Goal: Transaction & Acquisition: Purchase product/service

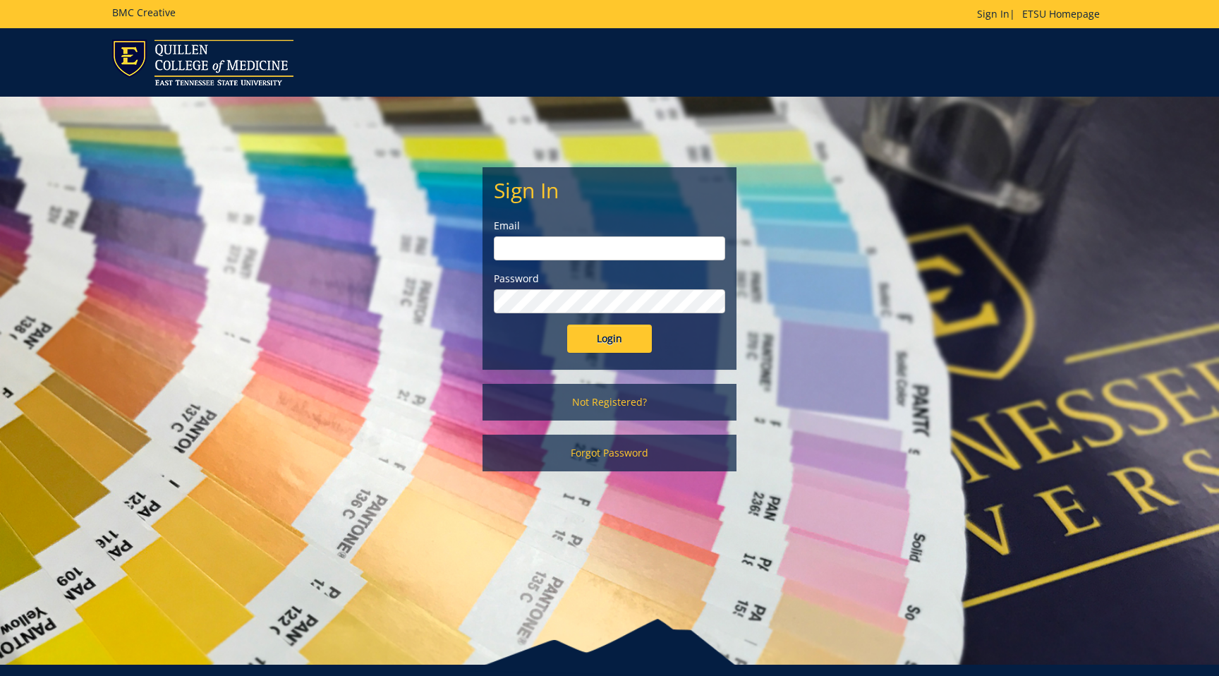
click at [610, 248] on input "email" at bounding box center [609, 248] width 231 height 24
type input "gaylorh@etsu.edu"
click at [597, 344] on input "Login" at bounding box center [609, 339] width 85 height 28
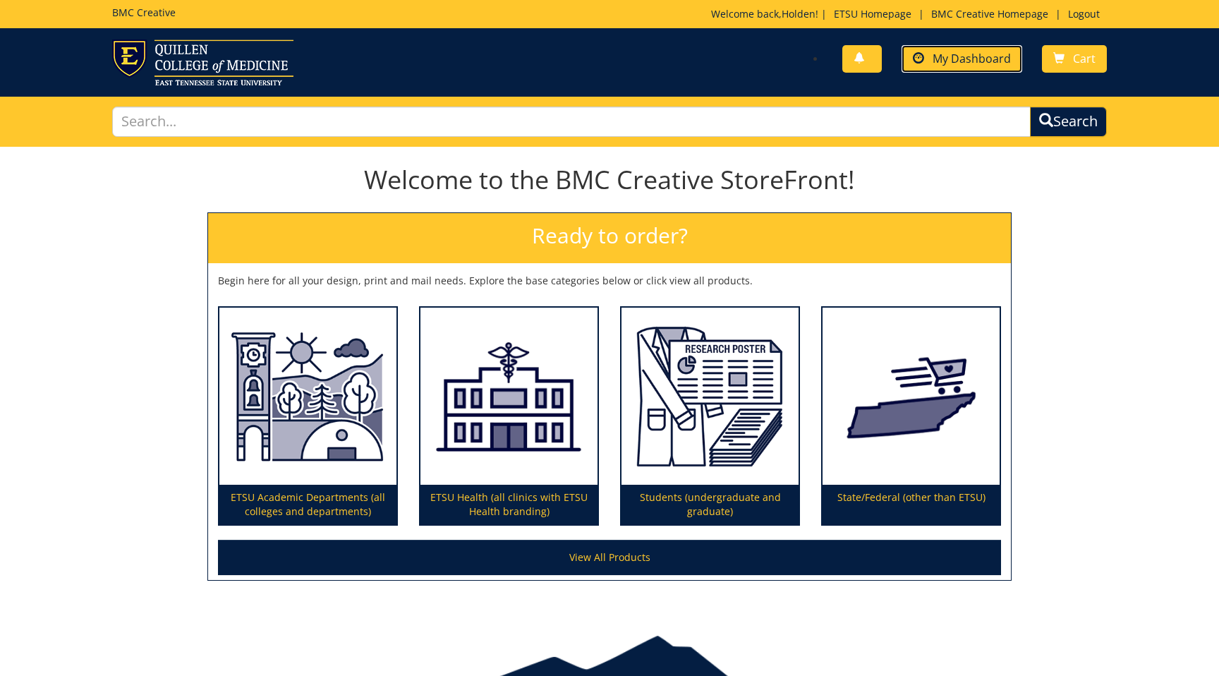
click at [956, 61] on span "My Dashboard" at bounding box center [972, 59] width 78 height 16
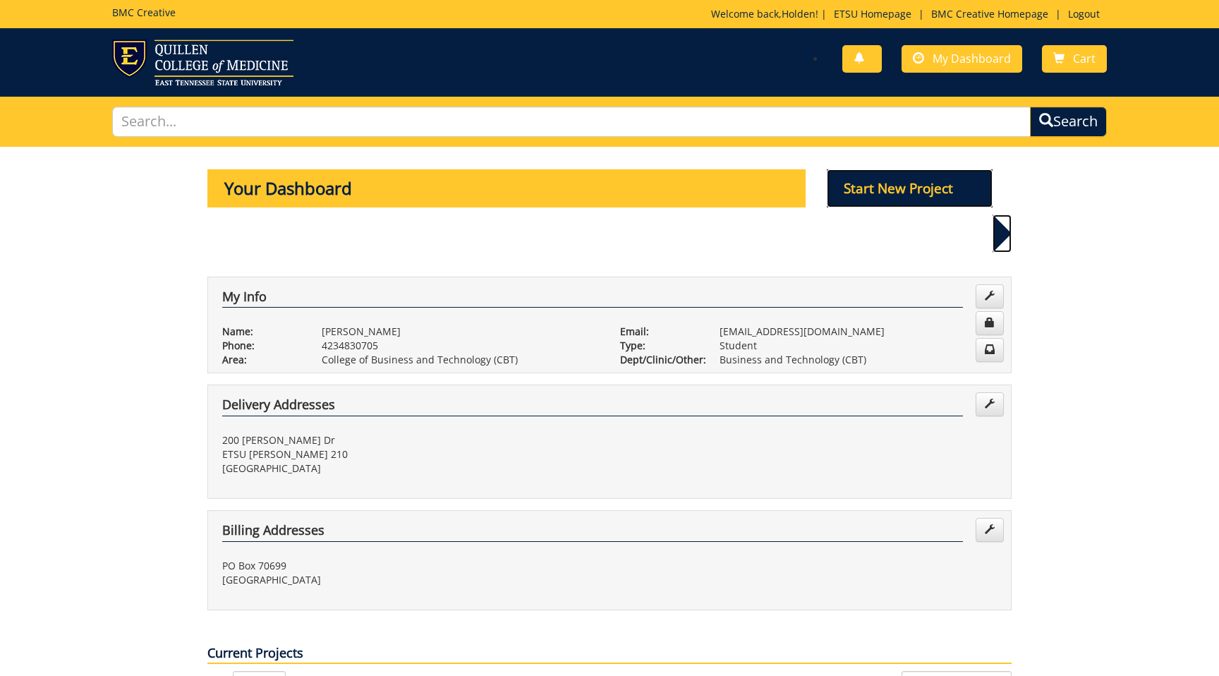
click at [899, 188] on p "Start New Project" at bounding box center [910, 188] width 166 height 38
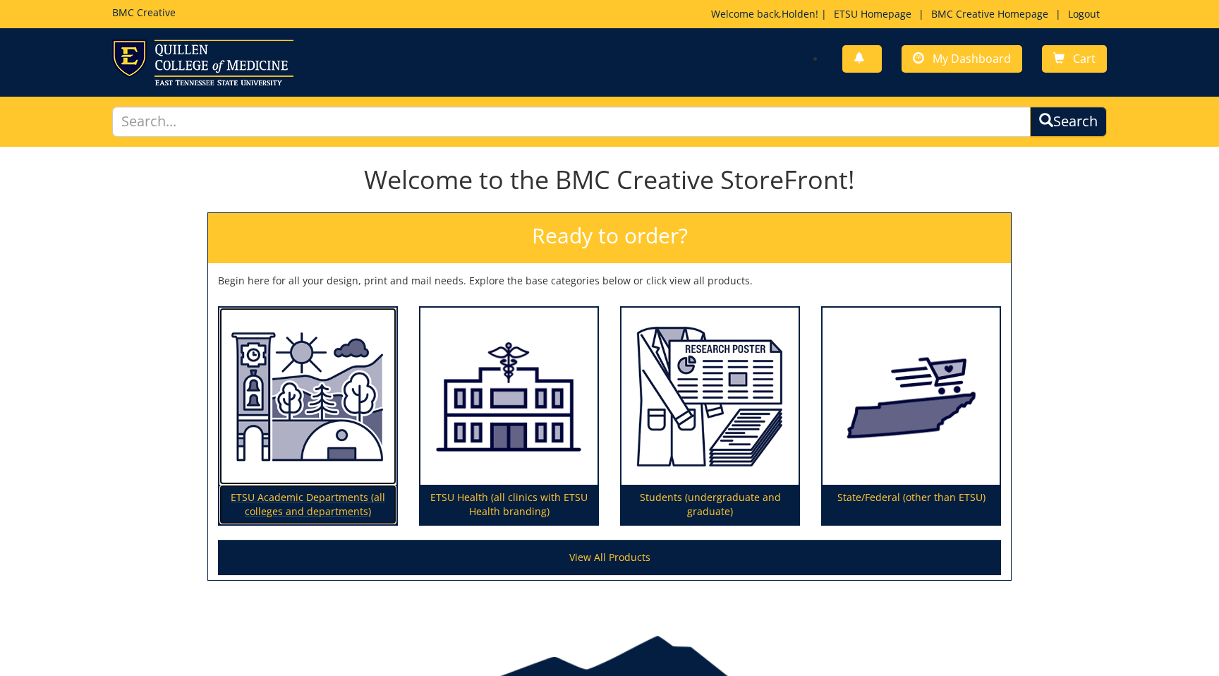
click at [320, 409] on img at bounding box center [307, 397] width 177 height 178
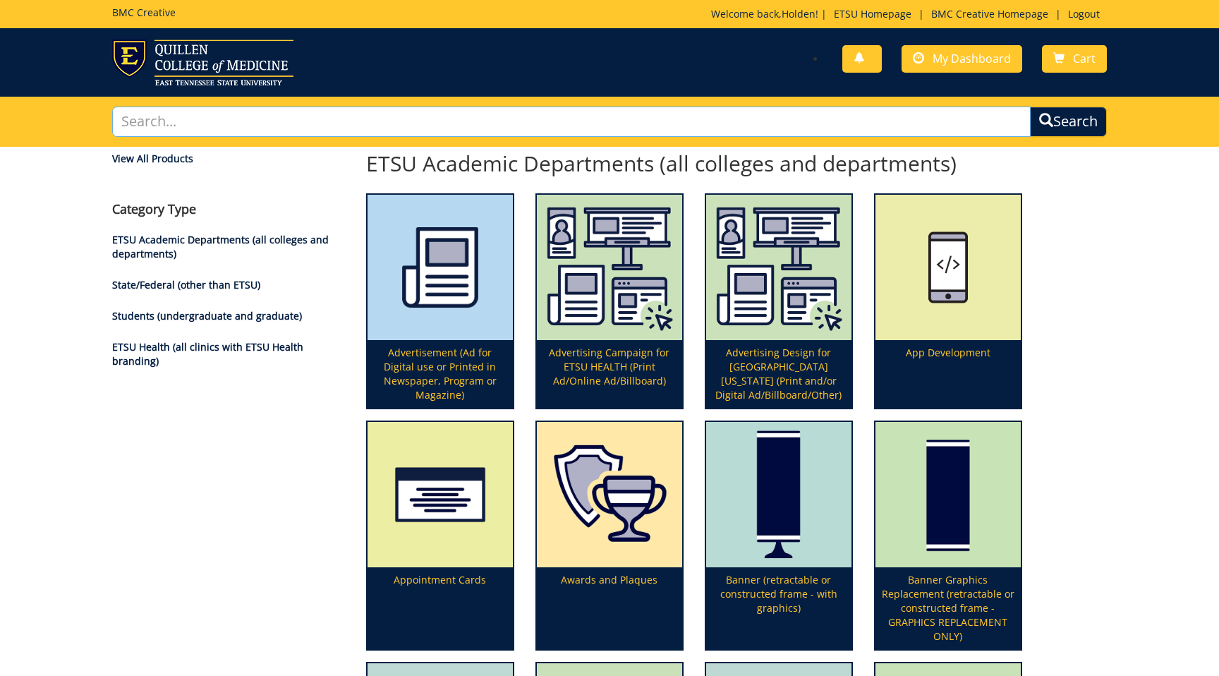
click at [444, 118] on input "text" at bounding box center [571, 122] width 919 height 30
type input "headshot"
click at [1030, 107] on button "Search" at bounding box center [1068, 122] width 77 height 30
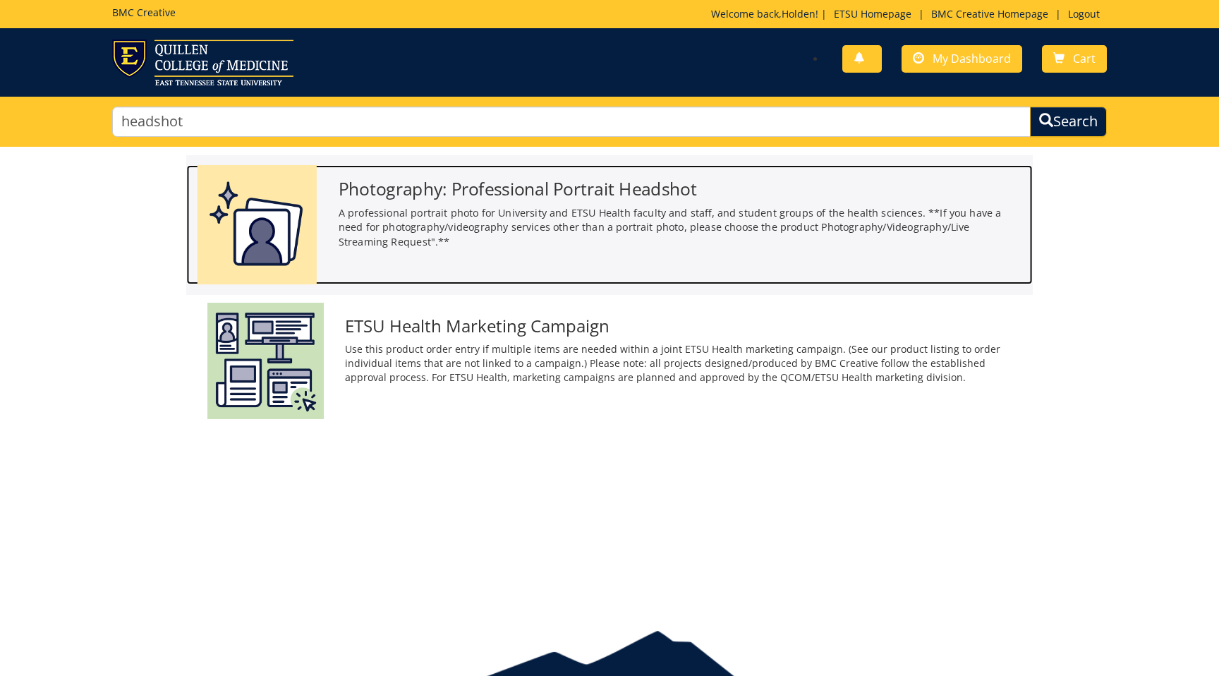
click at [567, 217] on p "A professional portrait photo for University and ETSU Health faculty and staff,…" at bounding box center [681, 227] width 684 height 44
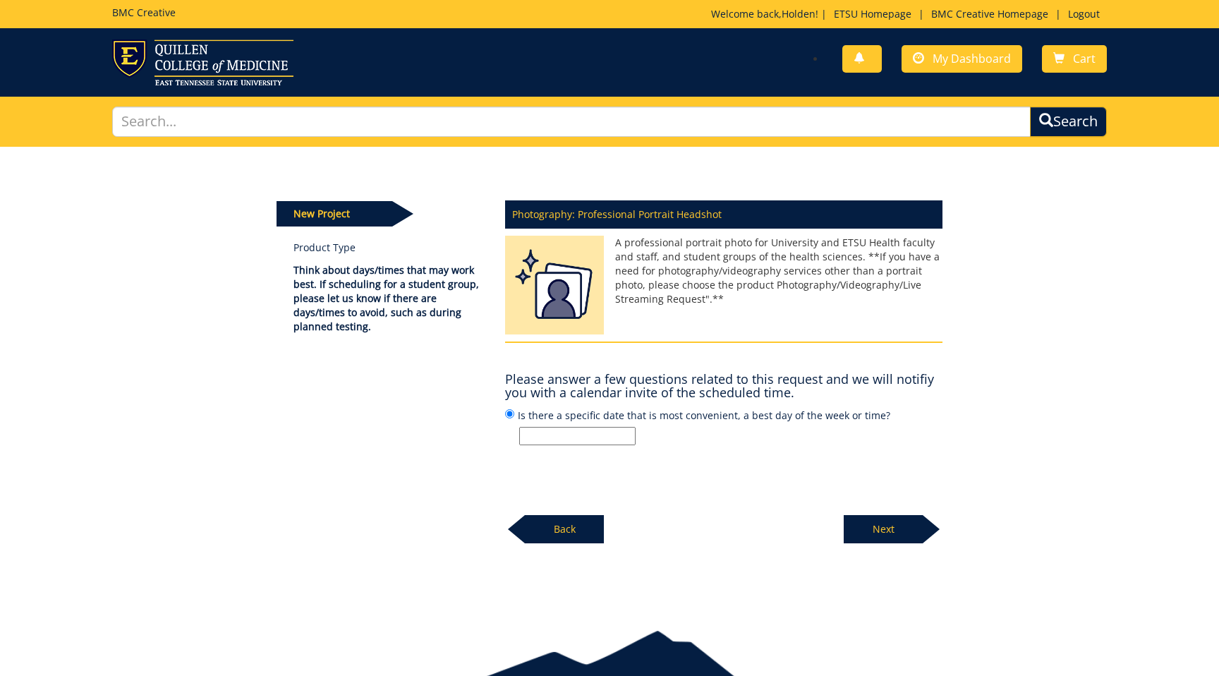
click at [583, 439] on input "Is there a specific date that is most convenient, a best day of the week or tim…" at bounding box center [577, 436] width 116 height 18
click at [596, 388] on h4 "Please answer a few questions related to this request and we will notifiy you w…" at bounding box center [723, 386] width 437 height 28
click at [573, 437] on input "Is there a specific date that is most convenient, a best day of the week or tim…" at bounding box center [577, 436] width 116 height 18
type input "09/03 - Any time OR 09/04 - Any time after 10 AM"
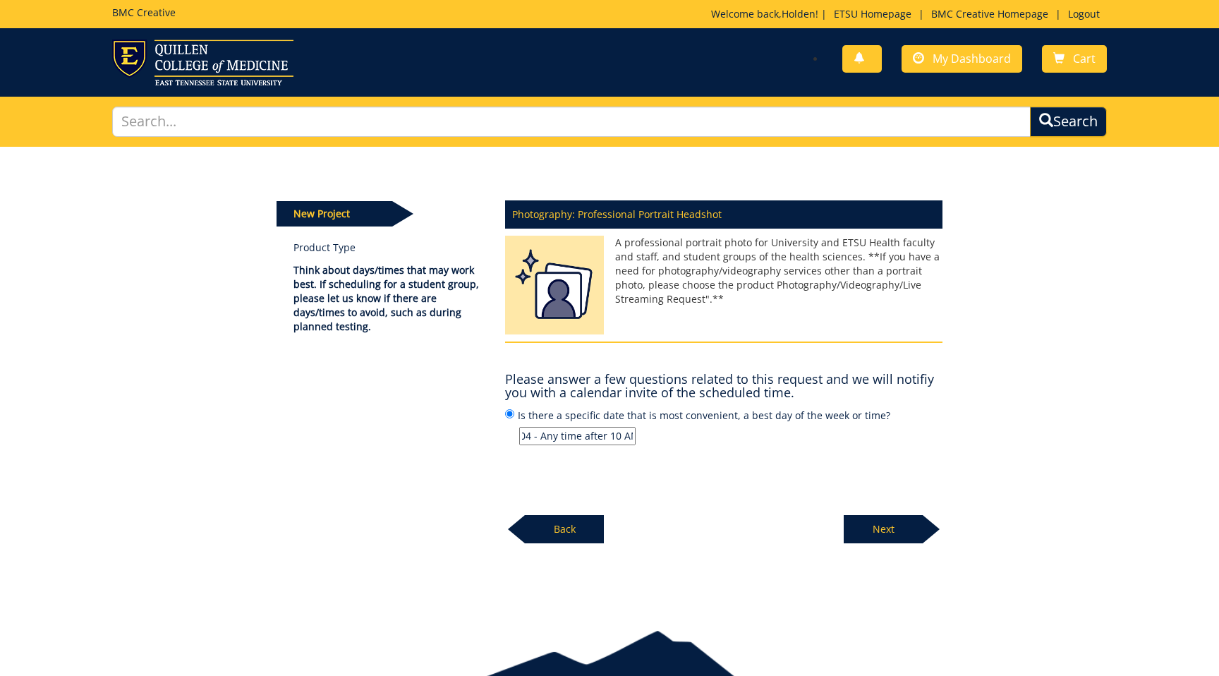
scroll to position [0, 0]
click at [895, 527] on p "Next" at bounding box center [883, 529] width 79 height 28
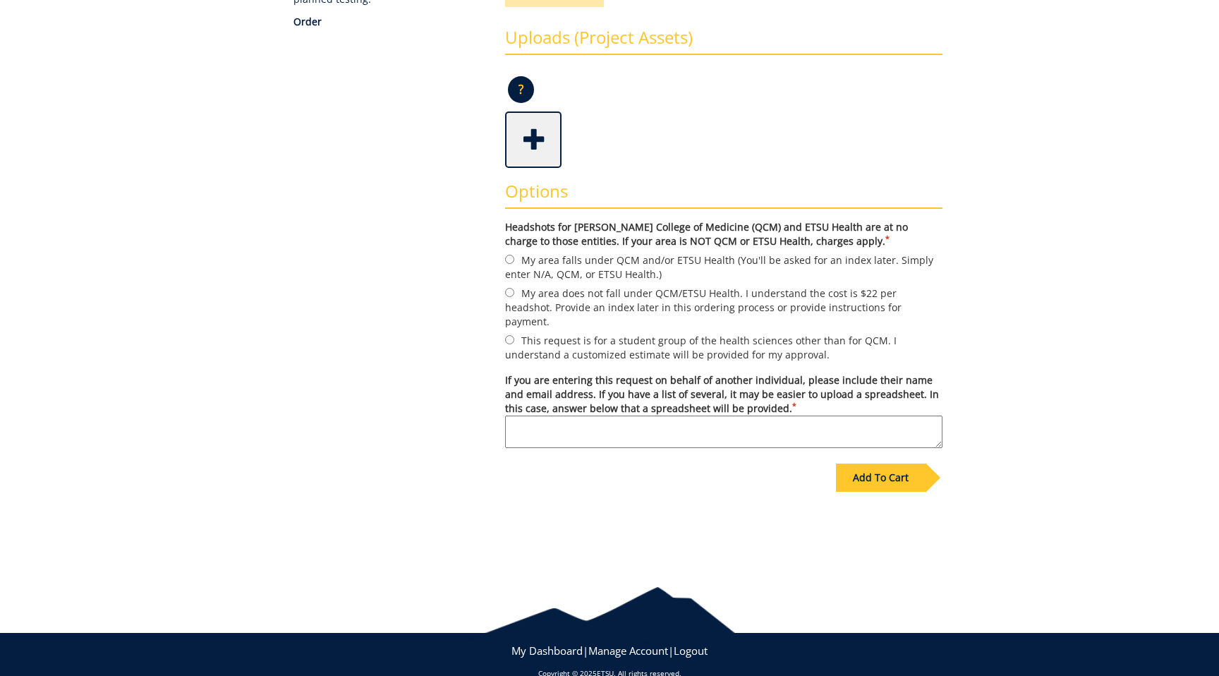
scroll to position [336, 0]
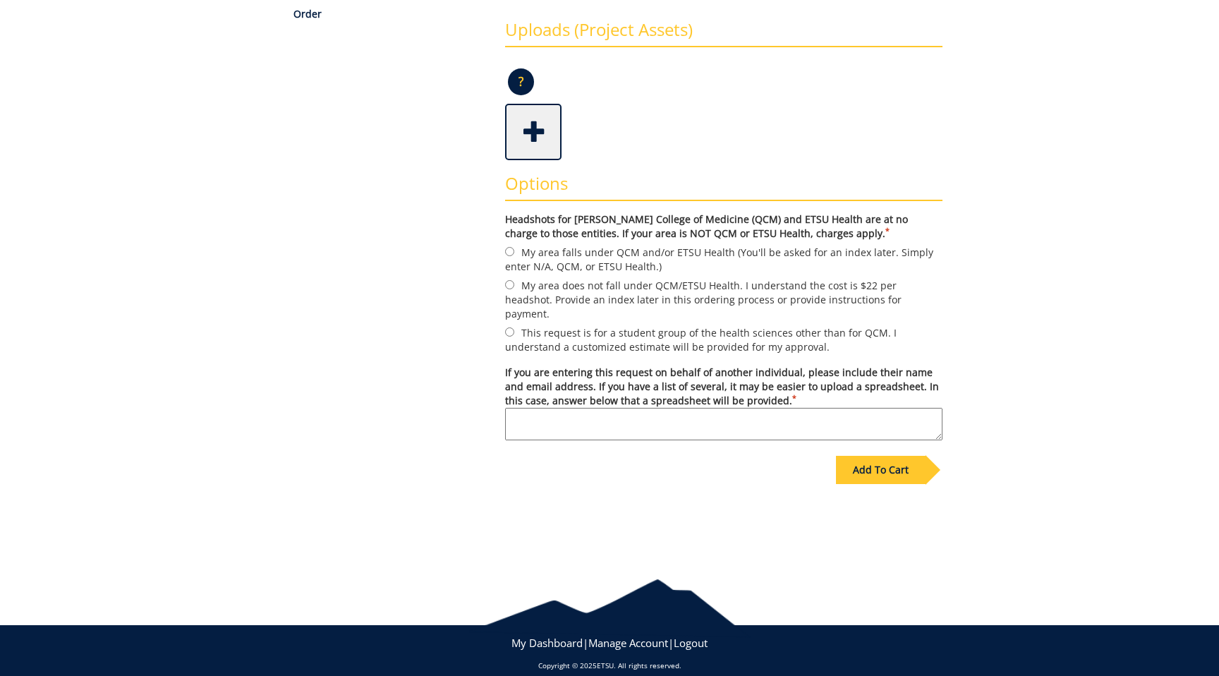
click at [586, 424] on textarea "If you are entering this request on behalf of another individual, please includ…" at bounding box center [723, 424] width 437 height 32
paste textarea "[EMAIL_ADDRESS][DOMAIN_NAME]"
click at [607, 408] on textarea "Juliana Pyanoe (PYANOE@mail.etsu.edu)" at bounding box center [723, 424] width 437 height 32
click at [648, 408] on textarea "Juliana Pyanoe (pyanoe@mail.etsu.edu)" at bounding box center [723, 424] width 437 height 32
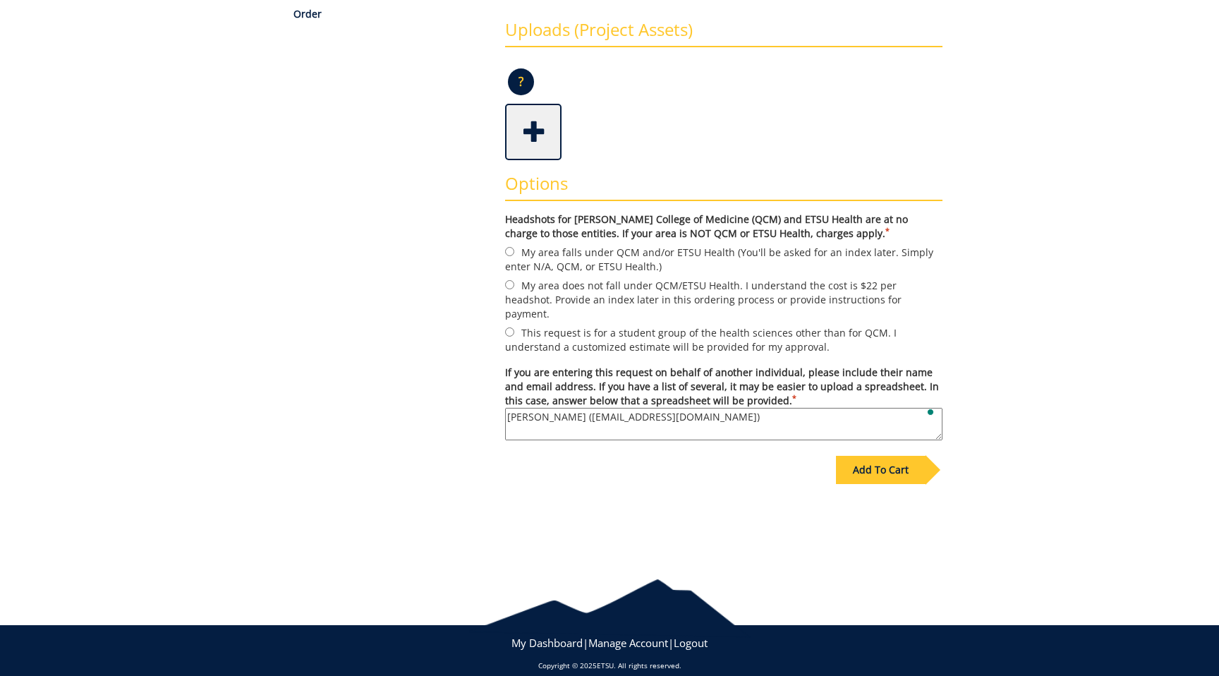
click at [719, 408] on textarea "Juliana Pyanoe (pyanoe@etsu.edu)" at bounding box center [723, 424] width 437 height 32
type textarea "Juliana Pyanoe (pyanoe@etsu.edu) | Director of Career Services CBAT"
click at [871, 456] on div "Add To Cart" at bounding box center [881, 470] width 90 height 28
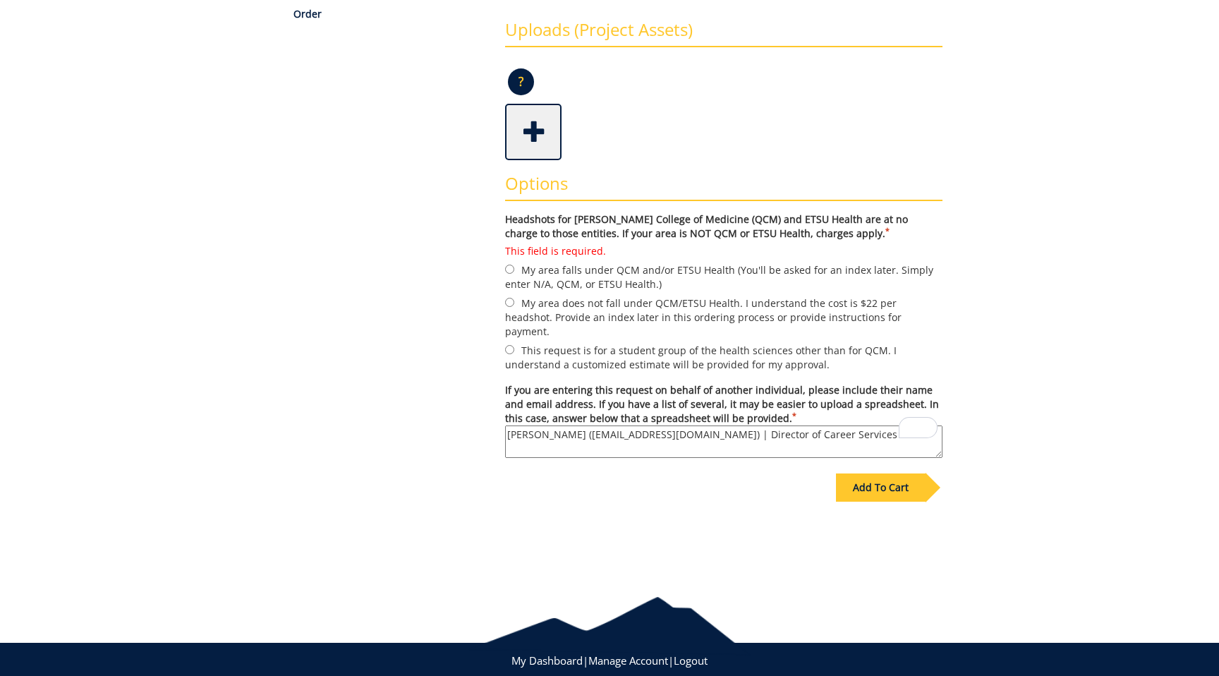
click at [598, 313] on label "My area does not fall under QCM/ETSU Health. I understand the cost is $22 per h…" at bounding box center [723, 317] width 437 height 44
click at [514, 307] on input "My area does not fall under QCM/ETSU Health. I understand the cost is $22 per h…" at bounding box center [509, 302] width 9 height 9
radio input "true"
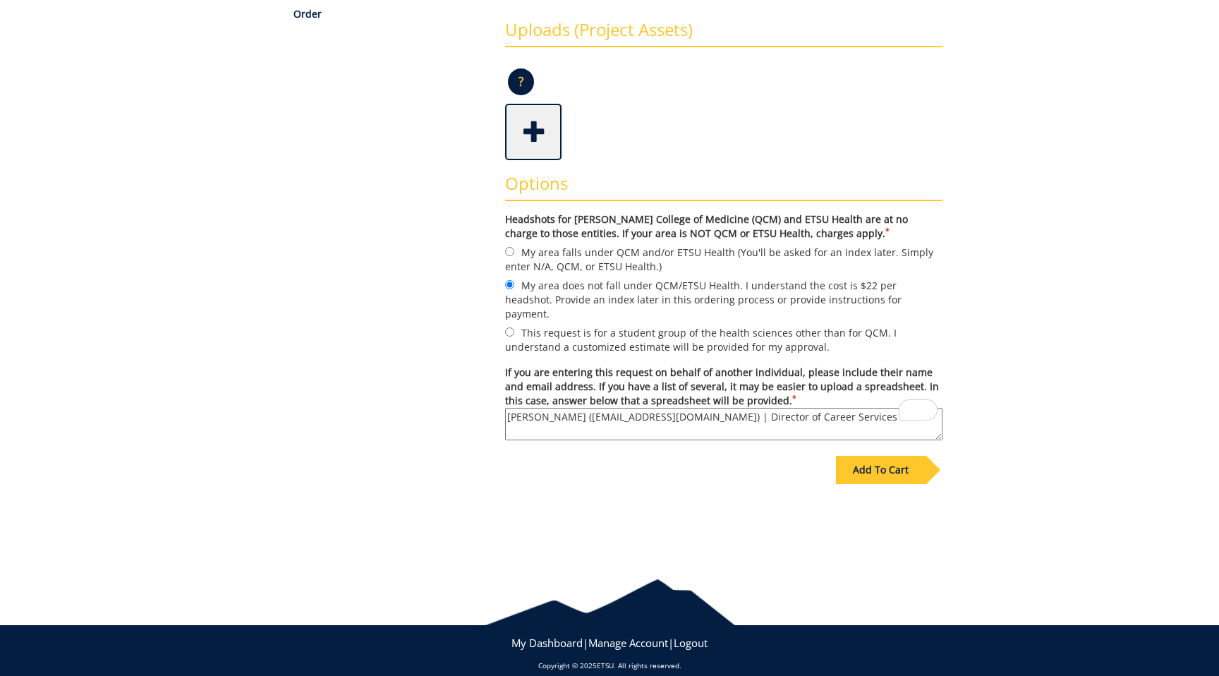
click at [866, 466] on div "Add To Cart" at bounding box center [881, 470] width 90 height 28
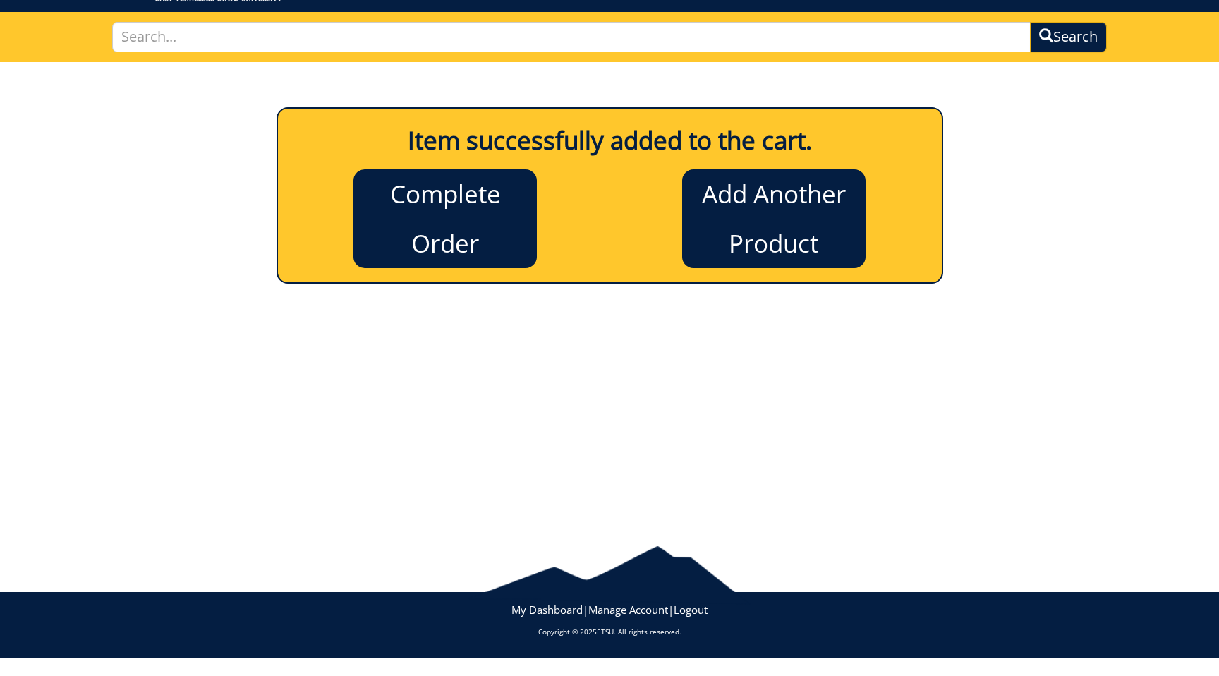
scroll to position [66, 0]
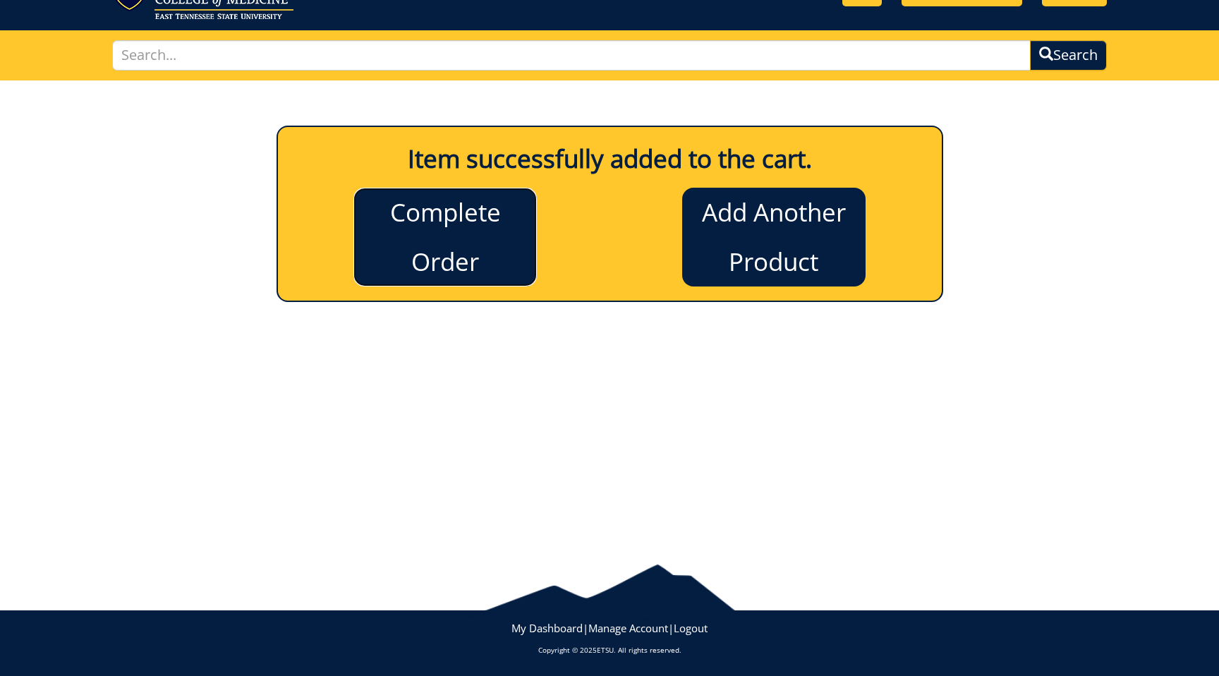
click at [524, 240] on link "Complete Order" at bounding box center [444, 237] width 183 height 99
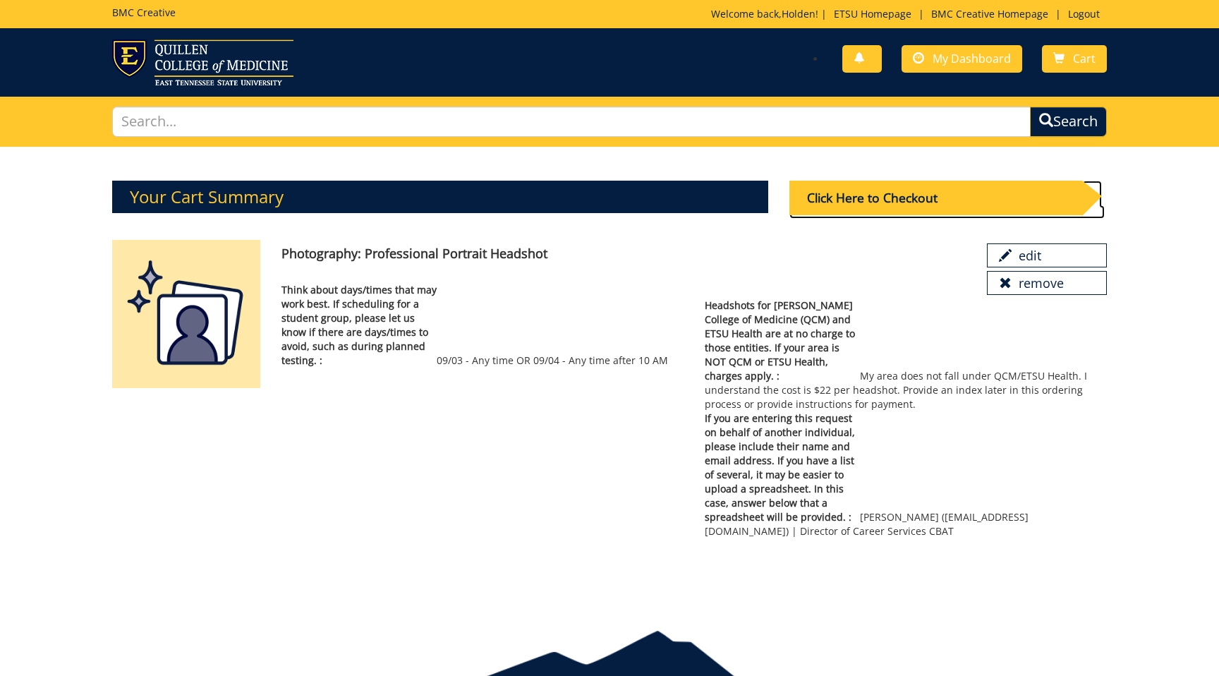
click at [847, 211] on div "Click Here to Checkout" at bounding box center [935, 198] width 293 height 35
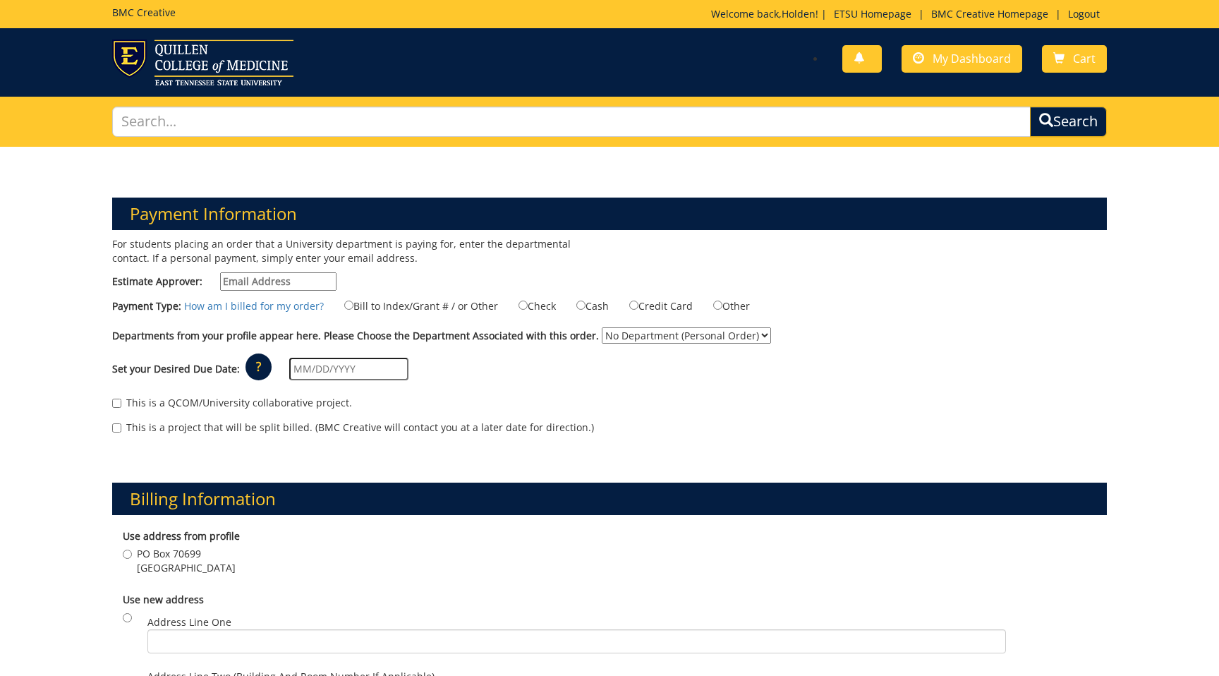
click at [264, 283] on input "Estimate Approver:" at bounding box center [278, 281] width 116 height 18
type input "[EMAIL_ADDRESS][DOMAIN_NAME]"
click at [464, 251] on p "For students placing an order that a University department is paying for, enter…" at bounding box center [355, 251] width 487 height 28
click at [382, 306] on label "Bill to Index/Grant # / or Other" at bounding box center [412, 306] width 171 height 16
click at [353, 306] on input "Bill to Index/Grant # / or Other" at bounding box center [348, 305] width 9 height 9
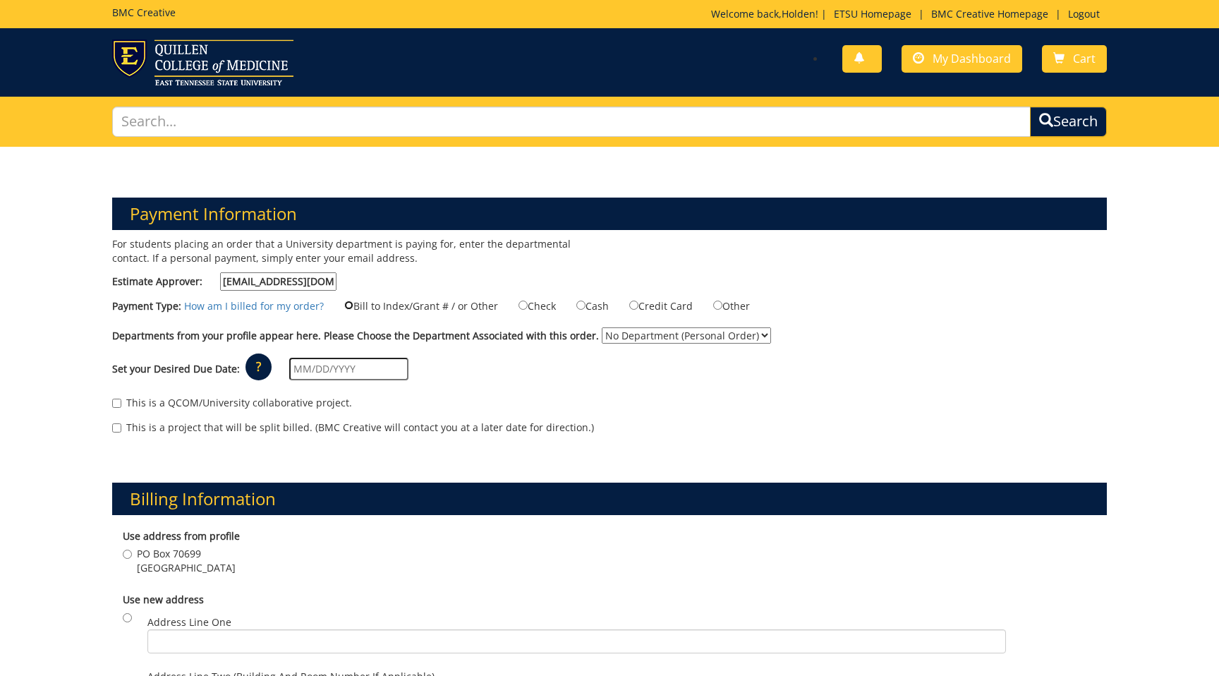
radio input "true"
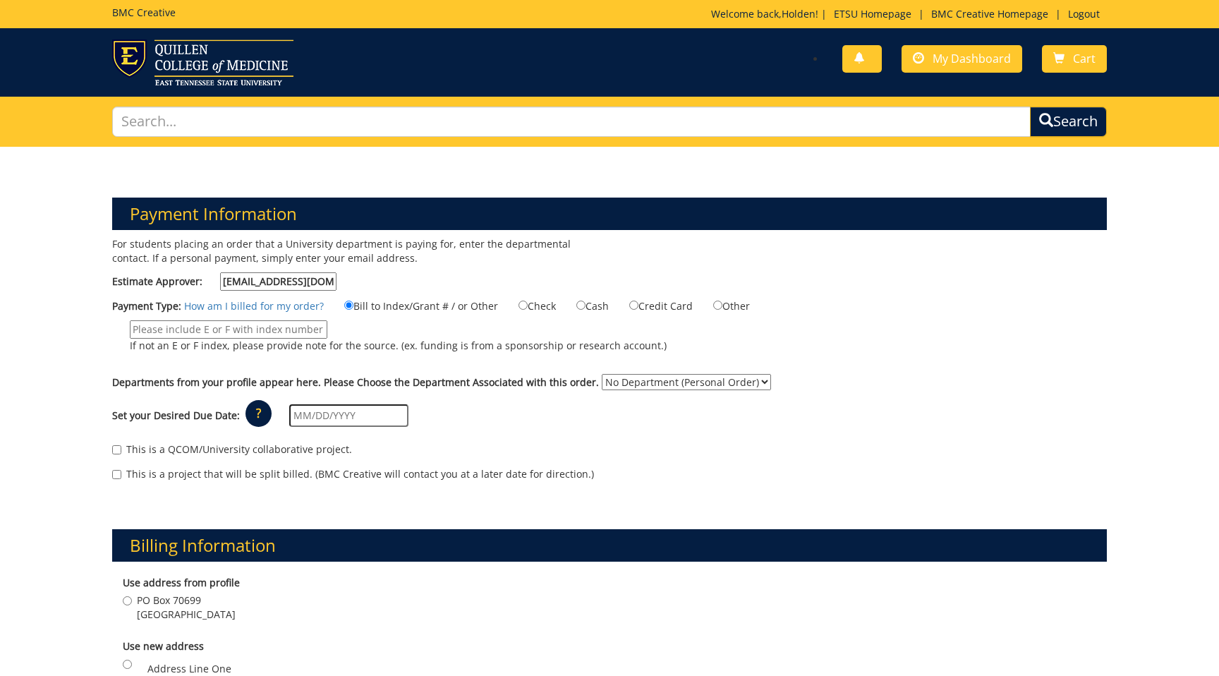
click at [307, 332] on input "If not an E or F index, please provide note for the source. (ex. funding is fro…" at bounding box center [229, 329] width 198 height 18
paste input "10-50000-100000-100-75450-350-999-208-999"
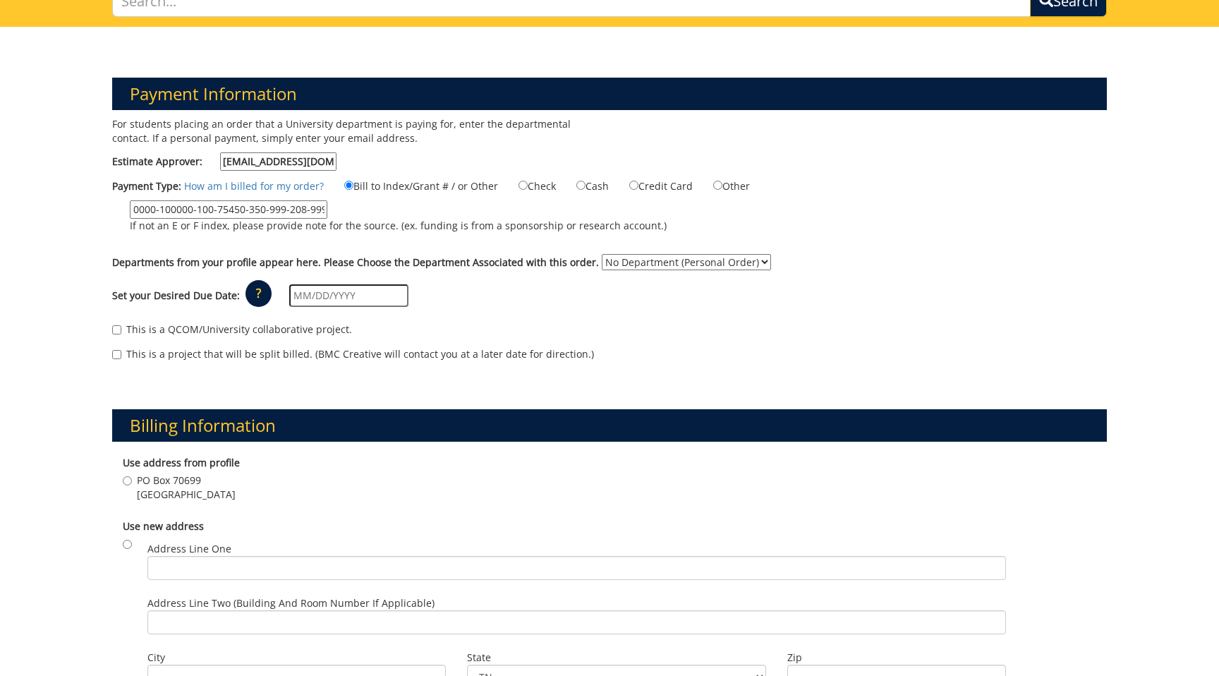
scroll to position [137, 0]
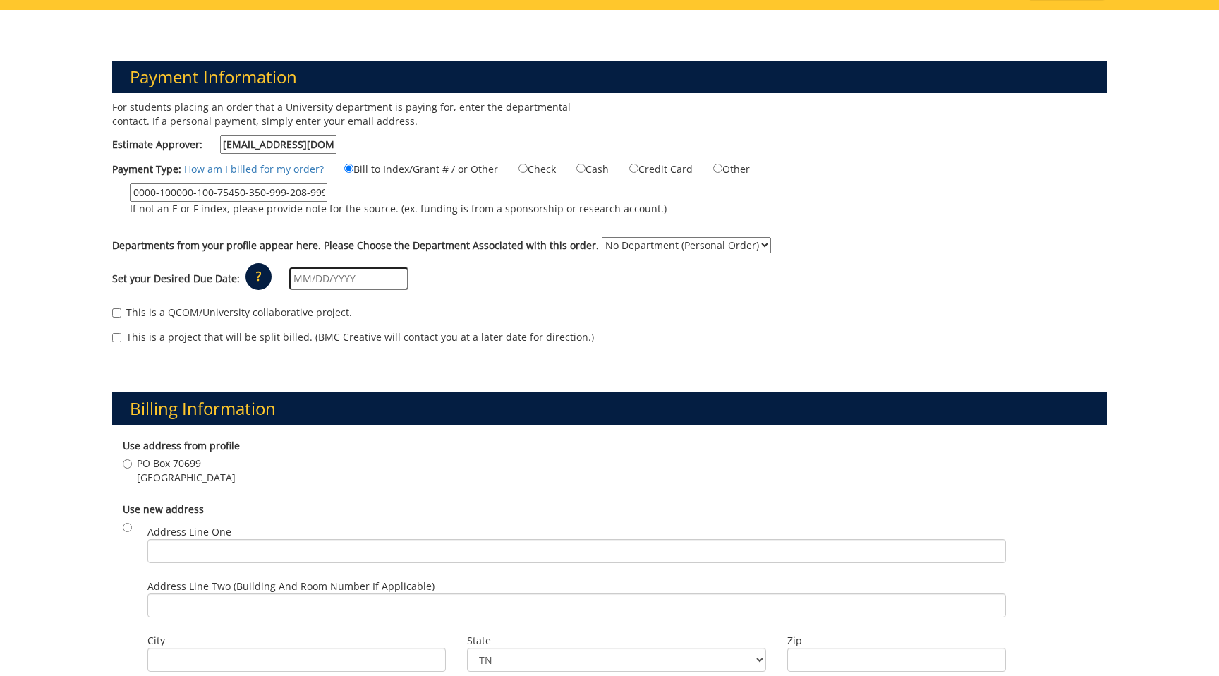
type input "10-50000-100000-100-75450-350-999-208-999"
click at [664, 249] on select "No Department (Personal Order) Business and Technology (CBT)" at bounding box center [686, 245] width 169 height 16
select select "33"
click at [602, 237] on select "No Department (Personal Order) Business and Technology (CBT)" at bounding box center [686, 245] width 169 height 16
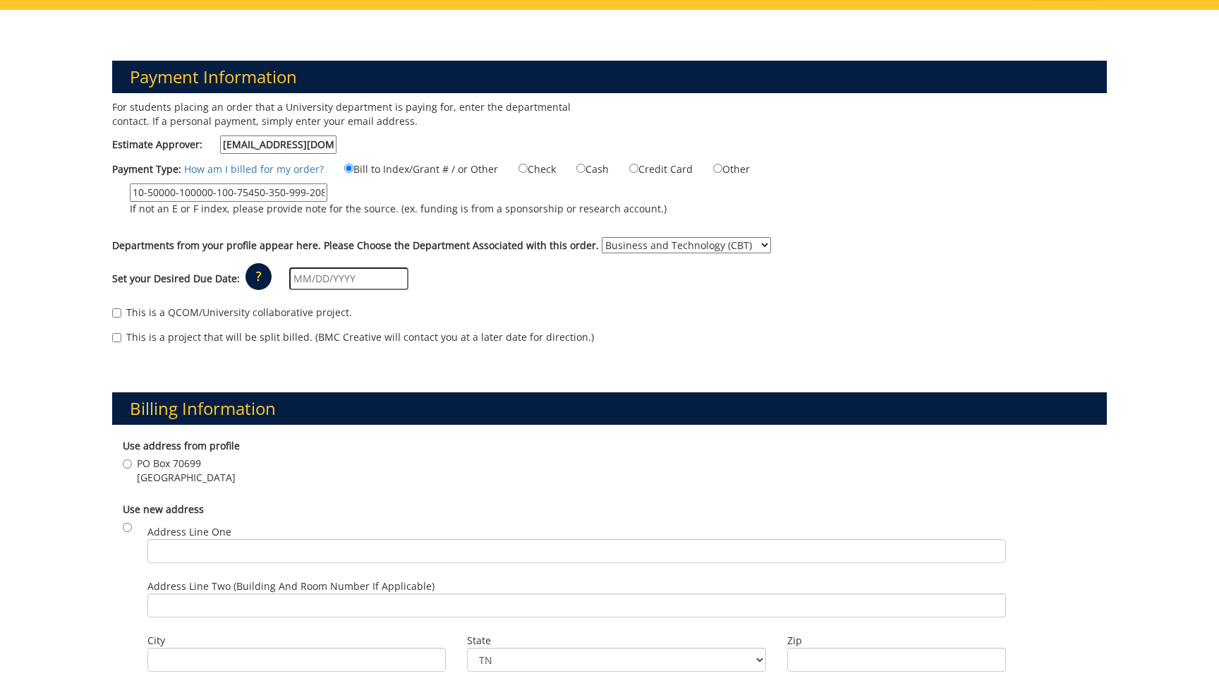
click at [297, 277] on input "text" at bounding box center [348, 278] width 119 height 23
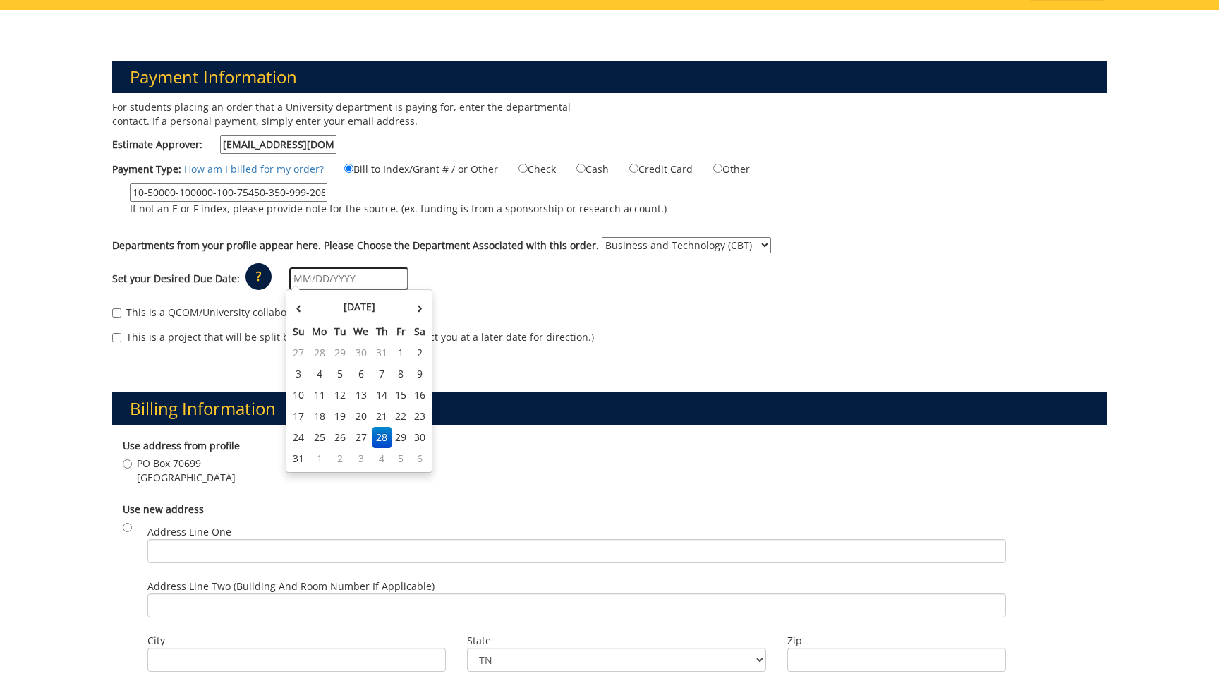
click at [571, 406] on h3 "Billing Information" at bounding box center [609, 408] width 995 height 32
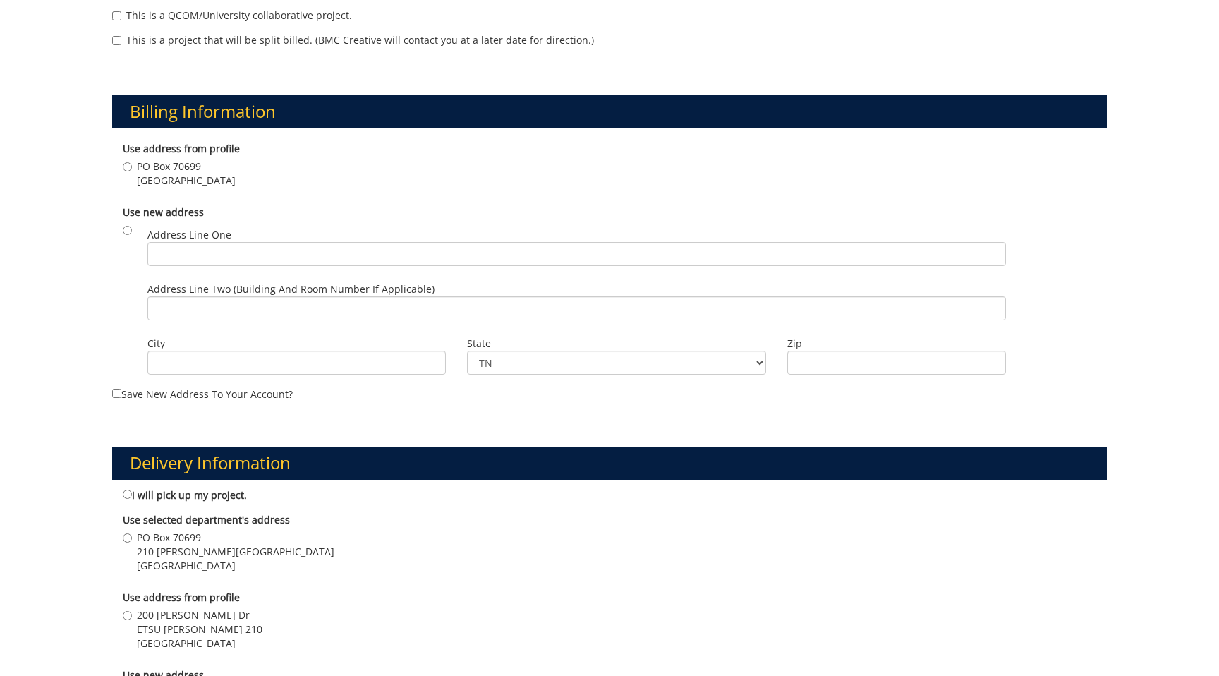
scroll to position [440, 0]
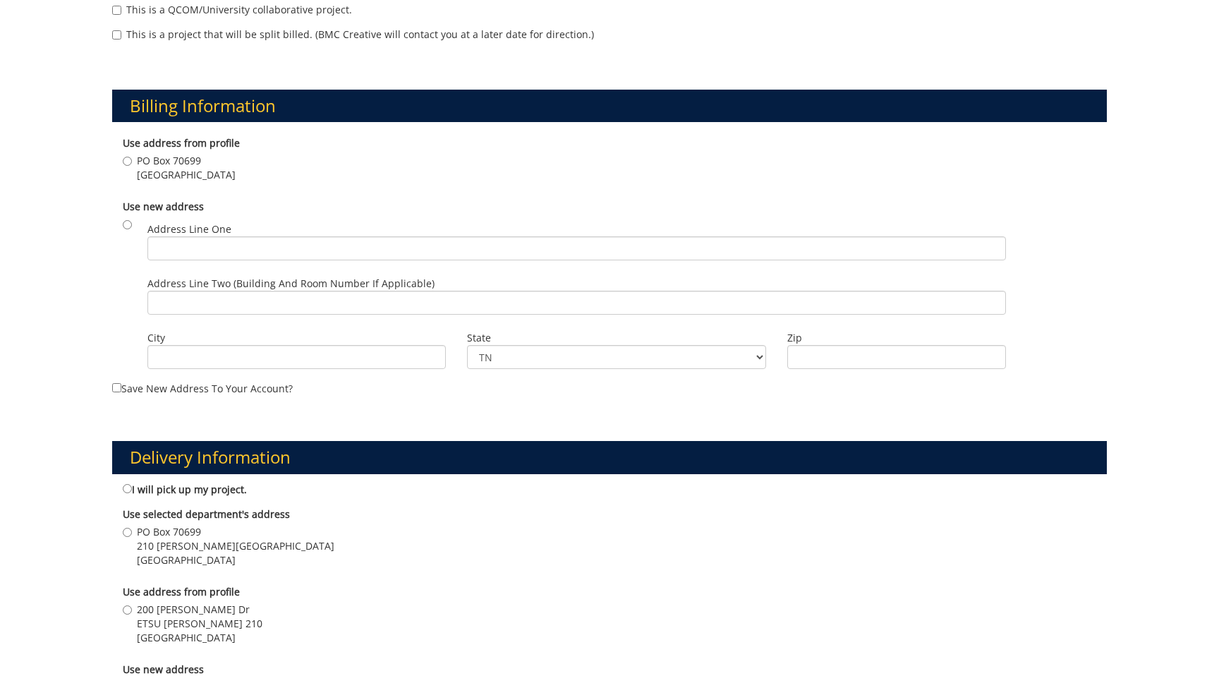
click at [171, 176] on span "Johnson City , TN 37614" at bounding box center [186, 175] width 99 height 14
click at [132, 166] on input "PO Box 70699 Johnson City , TN 37614" at bounding box center [127, 161] width 9 height 9
radio input "true"
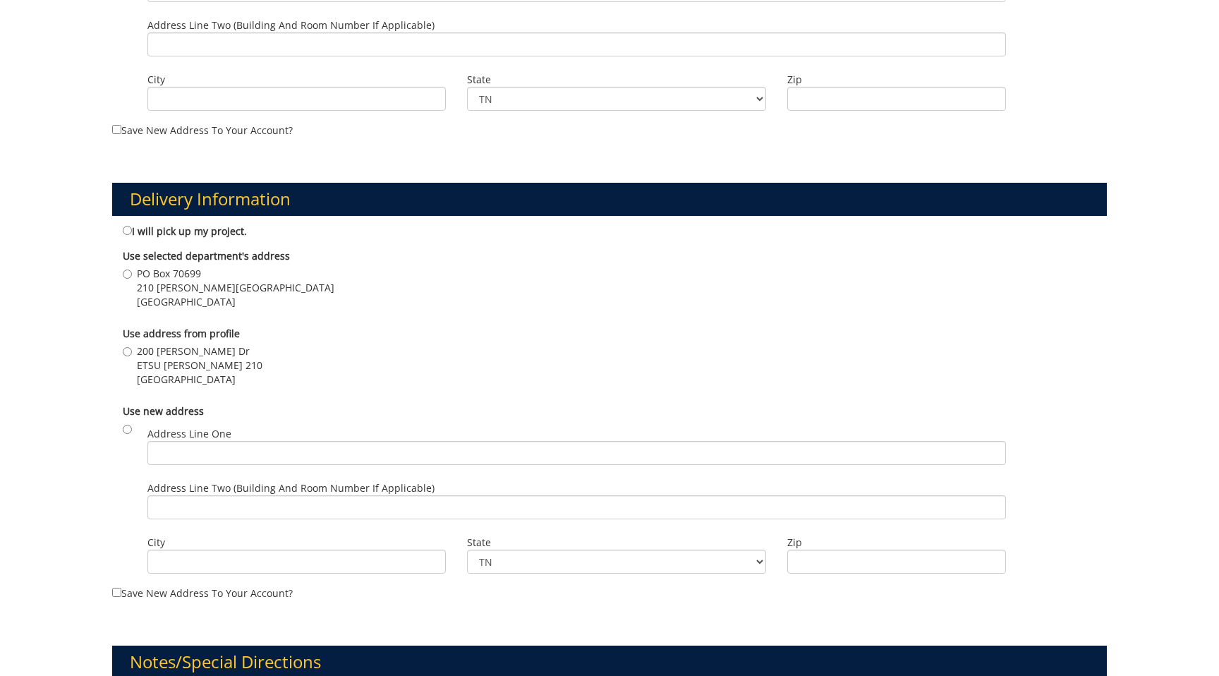
scroll to position [703, 0]
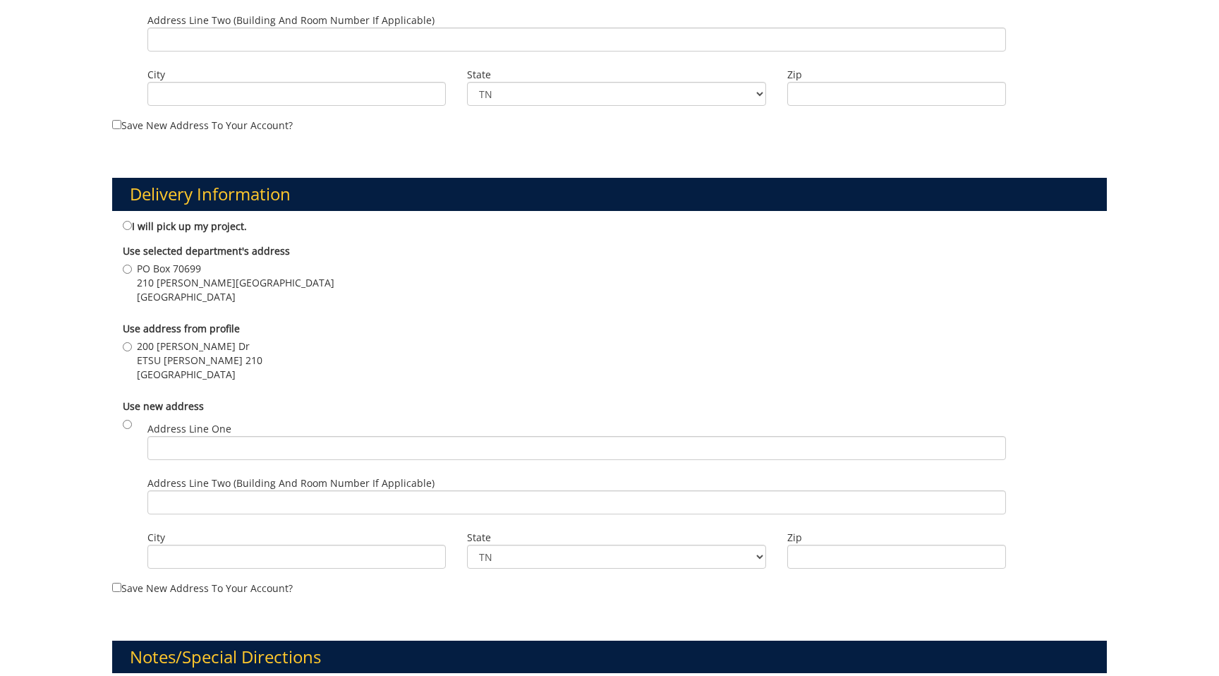
click at [179, 281] on span "210 Sam-Wilson Hall" at bounding box center [236, 283] width 198 height 14
click at [132, 274] on input "PO Box 70699 210 Sam-Wilson Hall Johnson City , TN 37614" at bounding box center [127, 269] width 9 height 9
radio input "true"
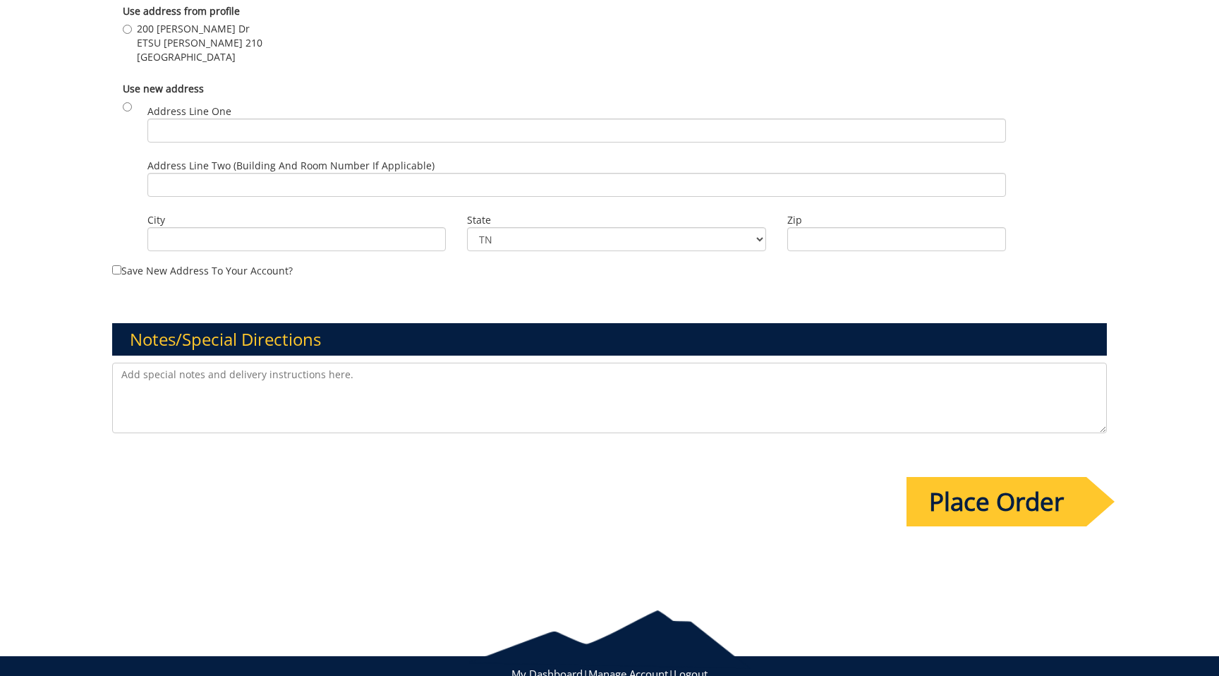
scroll to position [1064, 0]
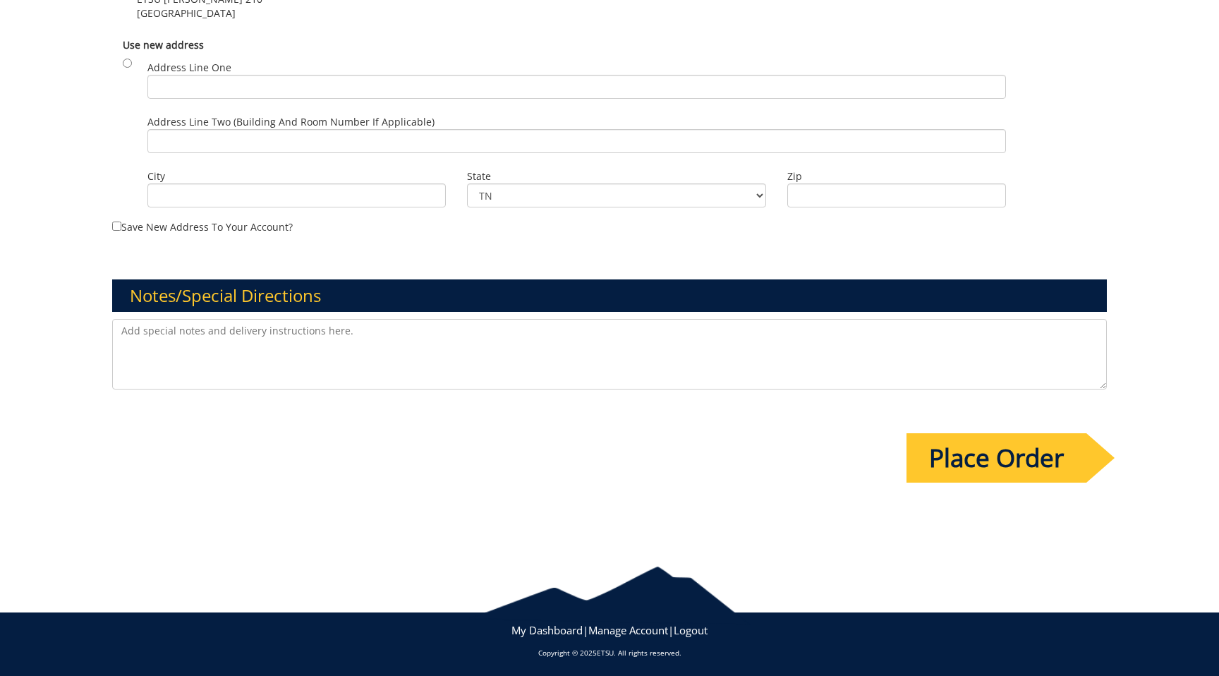
click at [930, 451] on input "Place Order" at bounding box center [997, 457] width 180 height 49
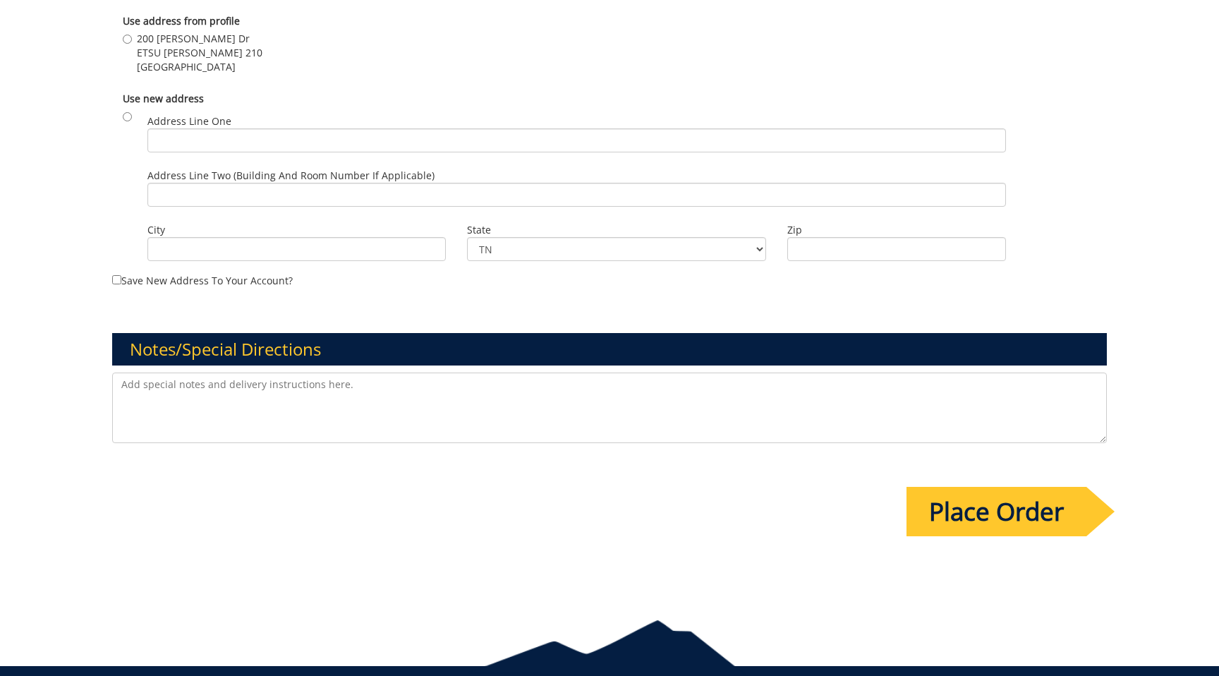
scroll to position [0, 0]
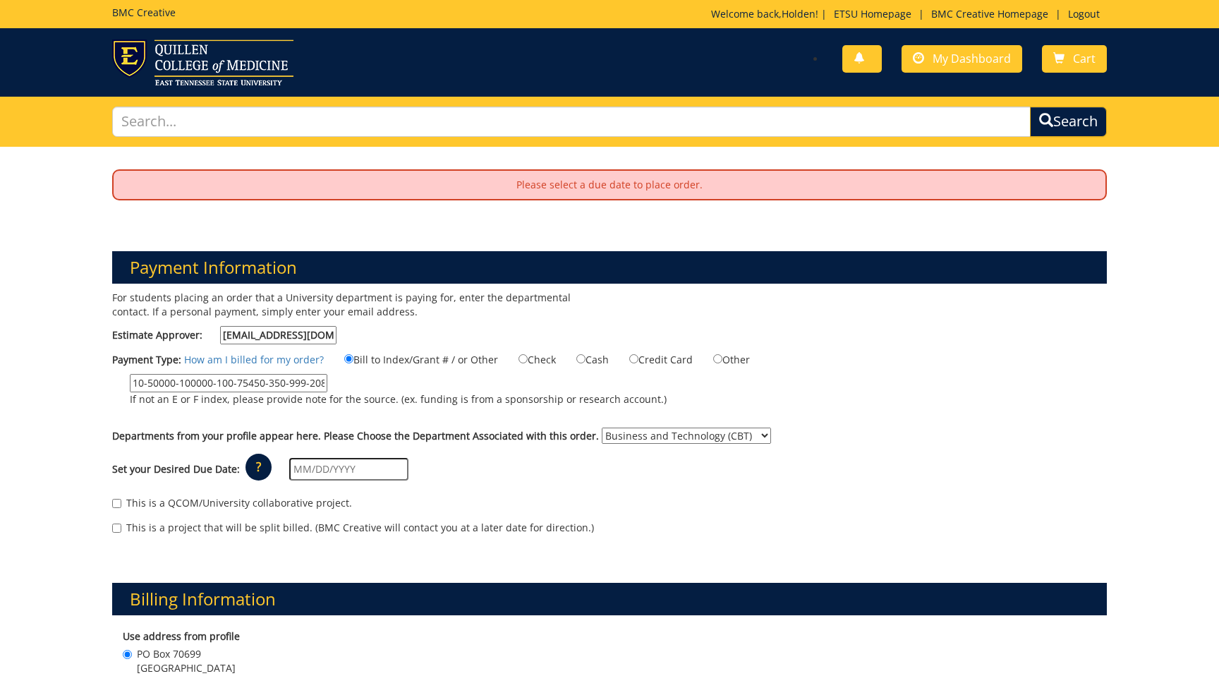
click at [329, 465] on input "text" at bounding box center [348, 469] width 119 height 23
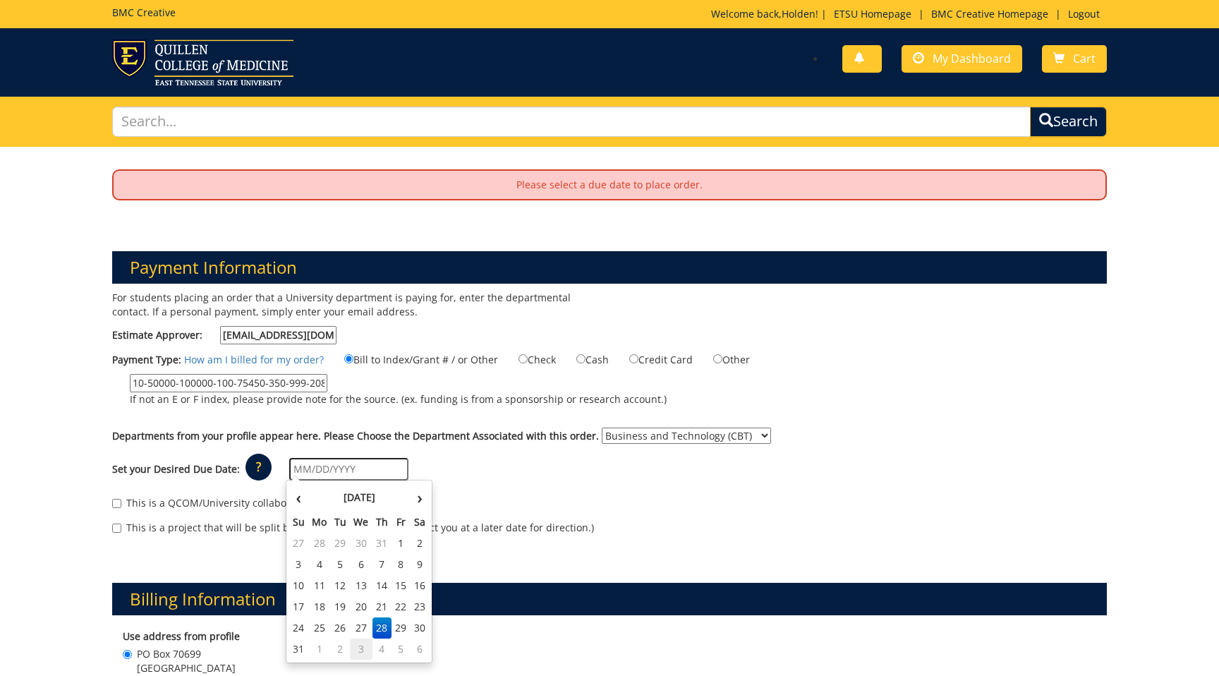
click at [360, 649] on td "3" at bounding box center [361, 648] width 23 height 21
type input "09/03/2025"
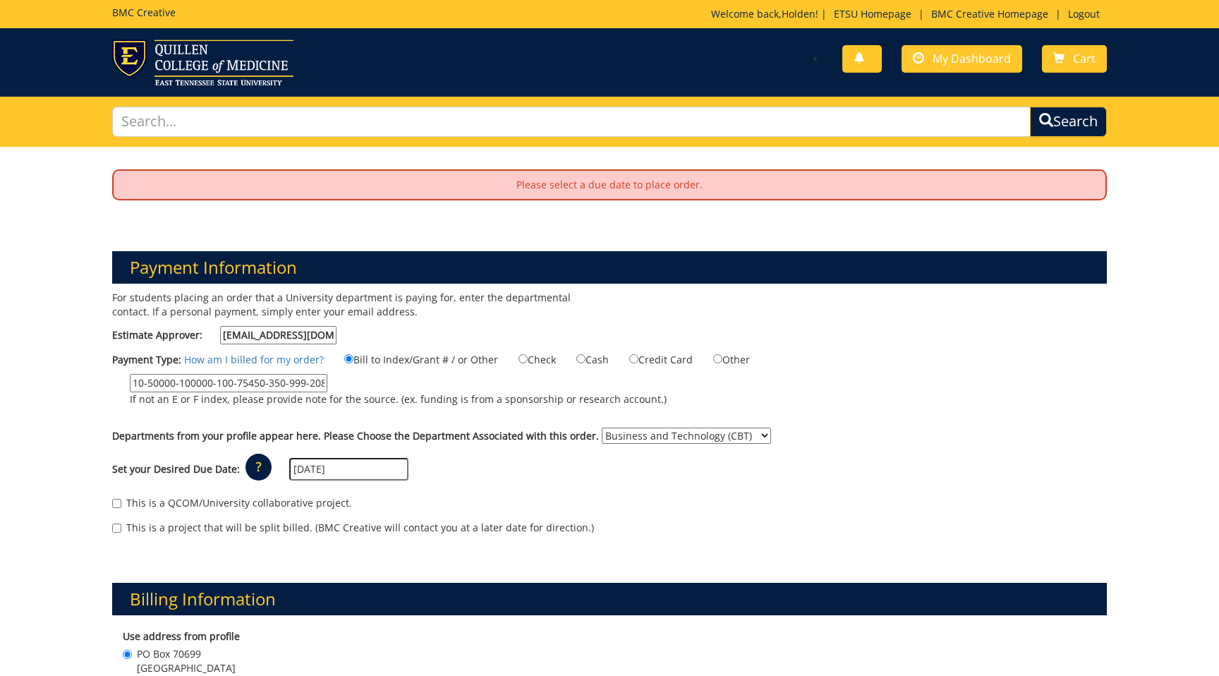
click at [605, 531] on div "This is a project that will be split billed. (BMC Creative will contact you at …" at bounding box center [609, 531] width 995 height 21
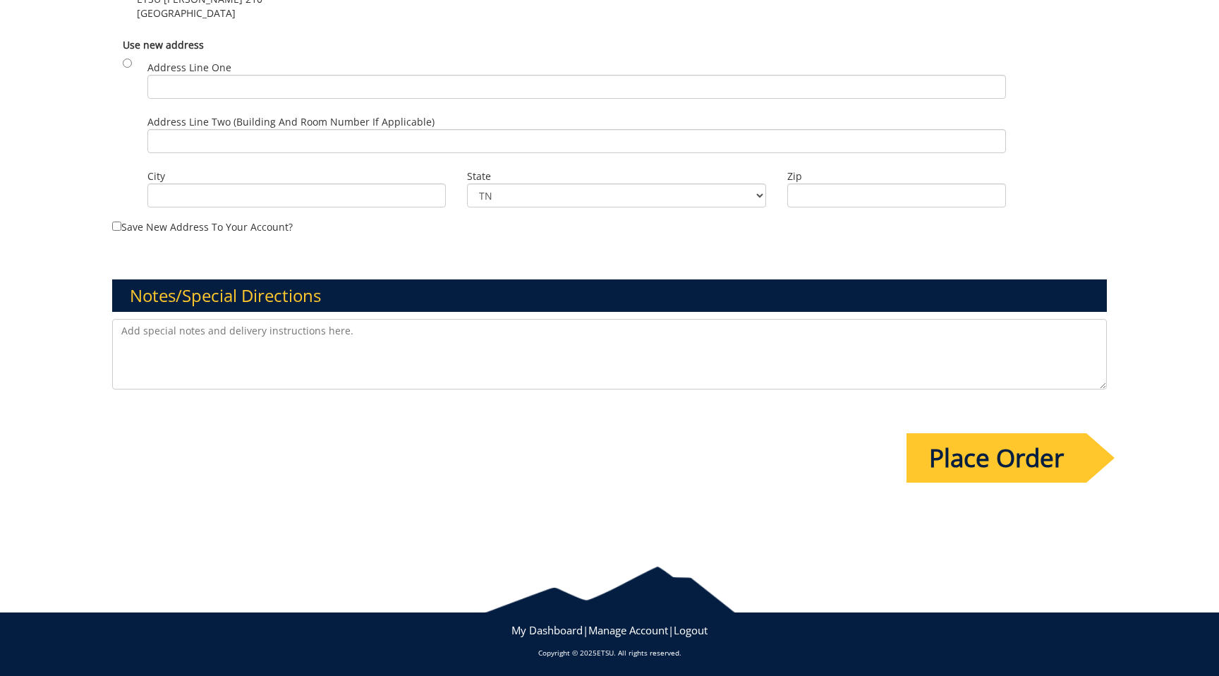
click at [998, 460] on input "Place Order" at bounding box center [997, 457] width 180 height 49
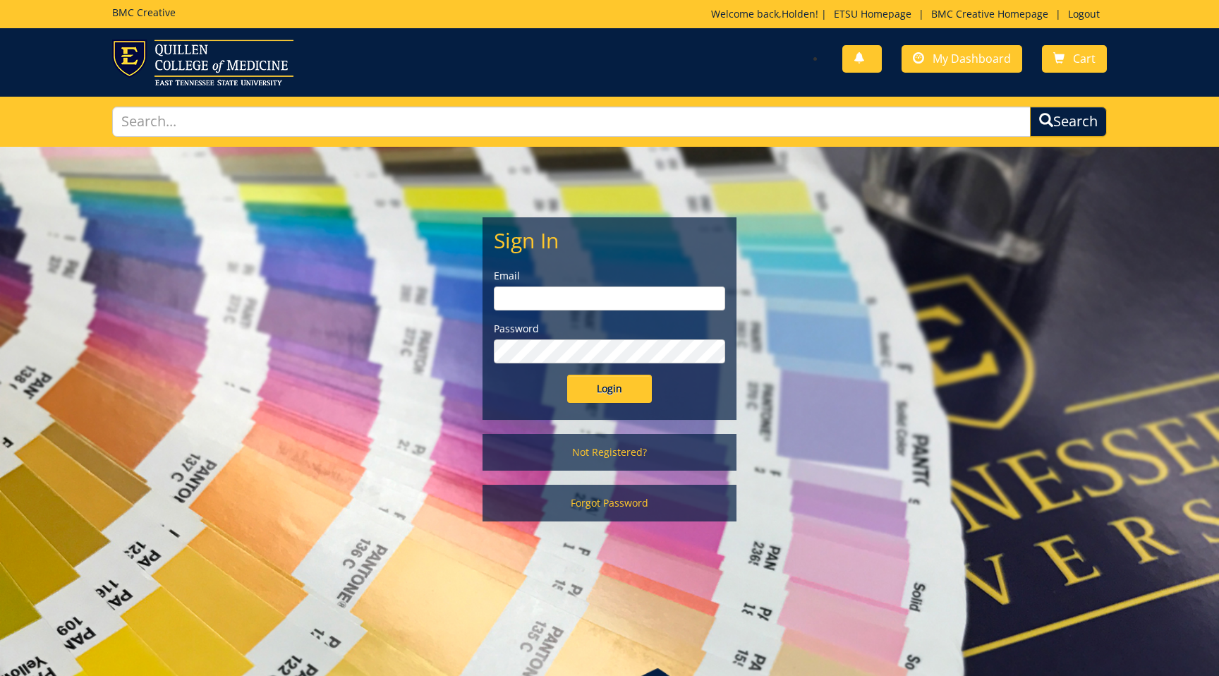
click at [638, 289] on input "email" at bounding box center [609, 298] width 231 height 24
type input "gaylorh@etsu.edu"
click at [618, 387] on input "Login" at bounding box center [609, 389] width 85 height 28
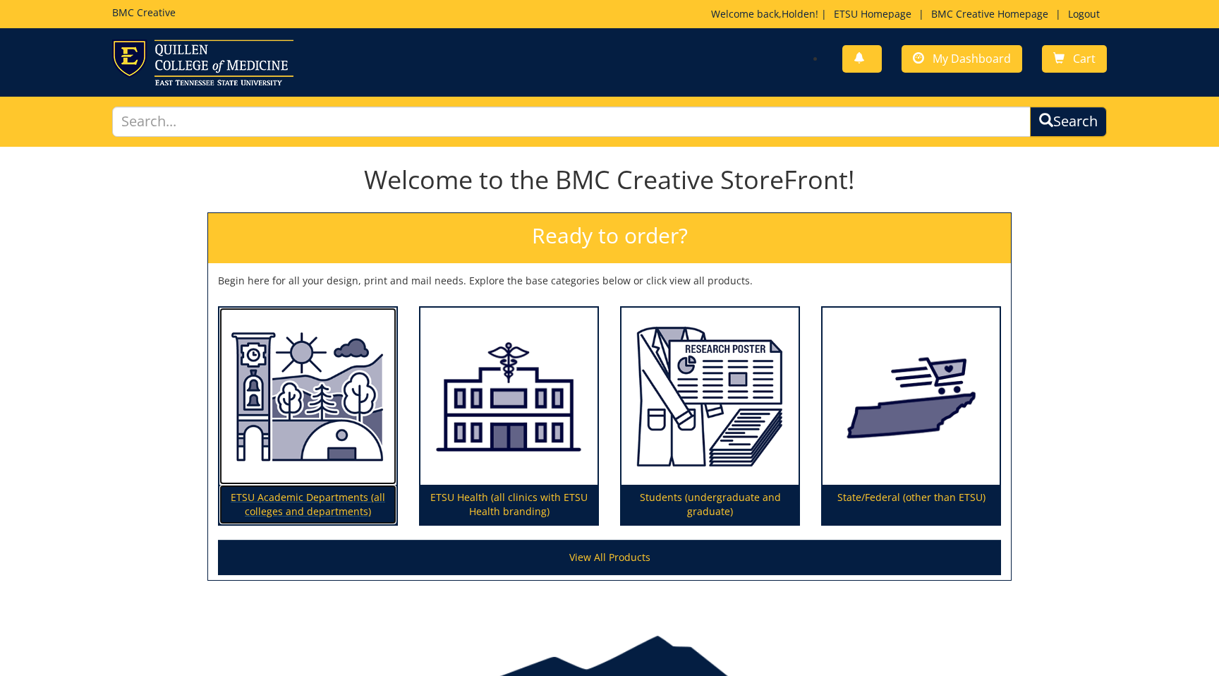
click at [298, 418] on img at bounding box center [307, 397] width 177 height 178
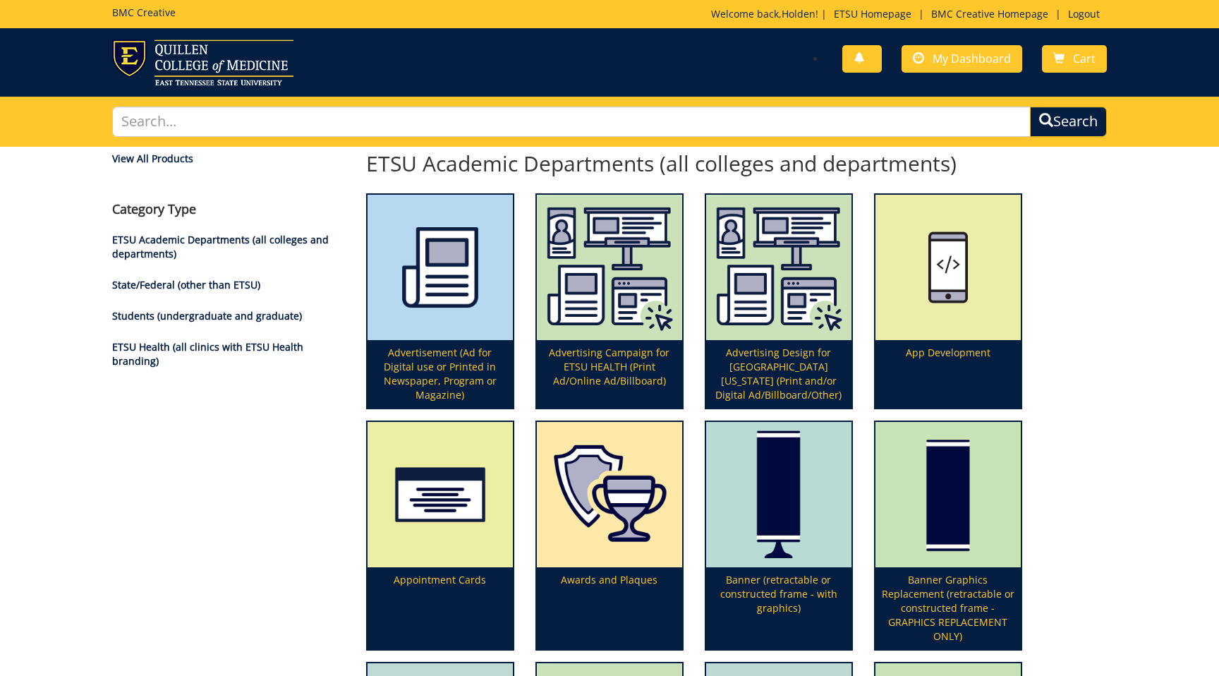
click at [981, 40] on div "You have no new notifications My Dashboard Cart" at bounding box center [864, 60] width 508 height 40
click at [967, 60] on span "My Dashboard" at bounding box center [972, 59] width 78 height 16
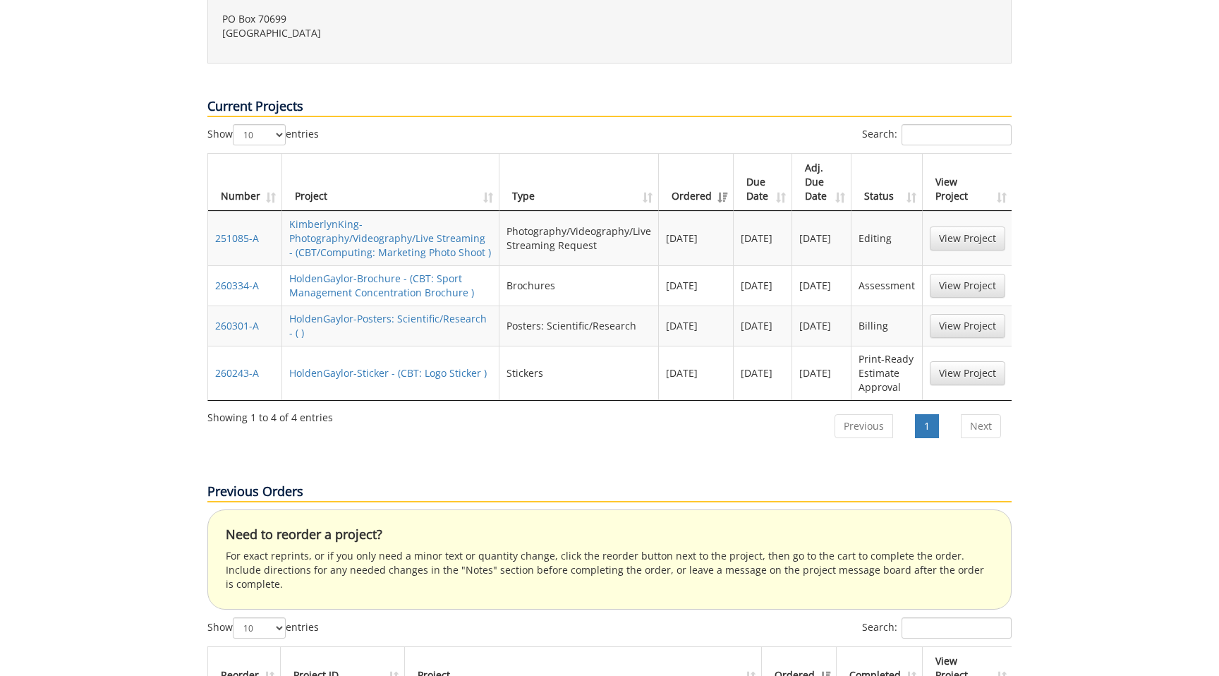
scroll to position [550, 0]
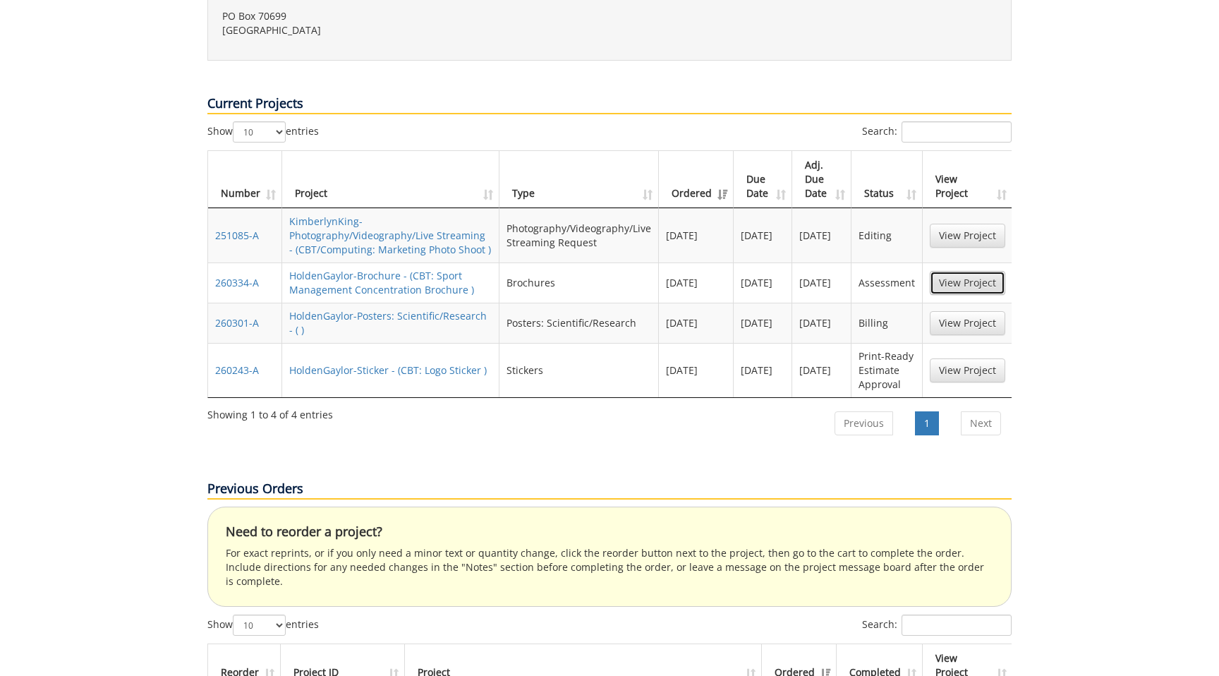
click at [952, 271] on link "View Project" at bounding box center [967, 283] width 75 height 24
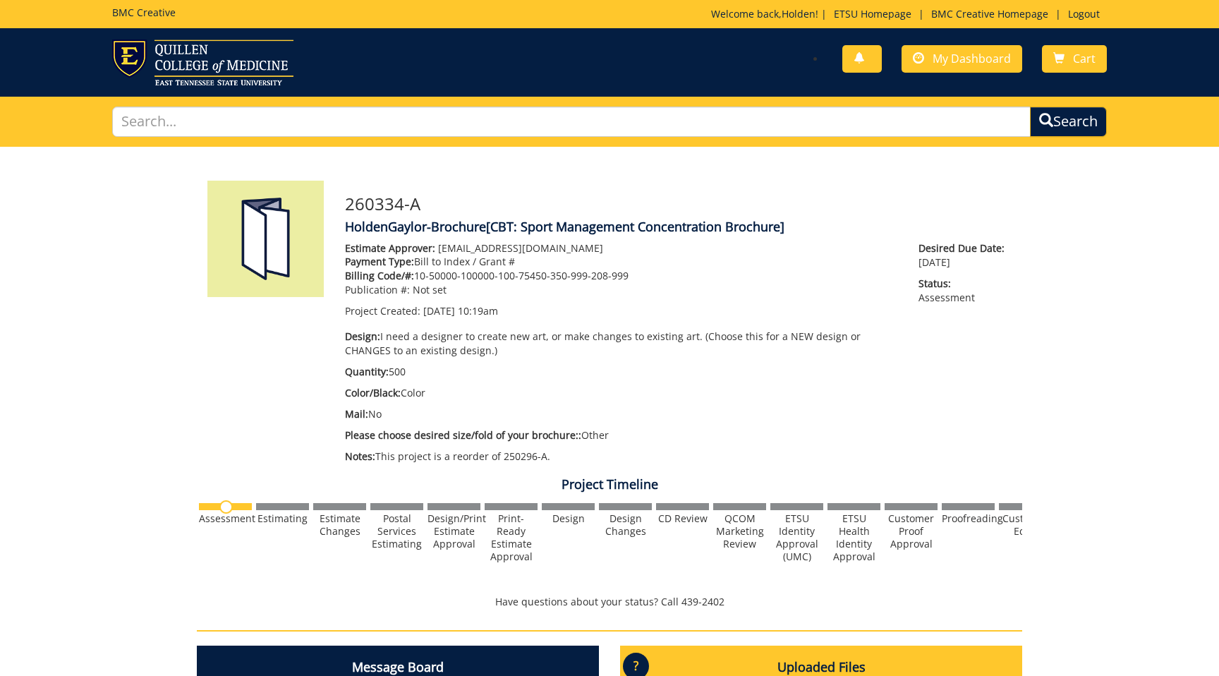
drag, startPoint x: 415, startPoint y: 277, endPoint x: 626, endPoint y: 270, distance: 211.8
click at [626, 270] on p "Billing Code/#: 10-50000-100000-100-75450-350-999-208-999" at bounding box center [621, 276] width 552 height 14
copy p "10-50000-100000-100-75450-350-999-208-999"
click at [910, 66] on link "My Dashboard" at bounding box center [962, 59] width 121 height 28
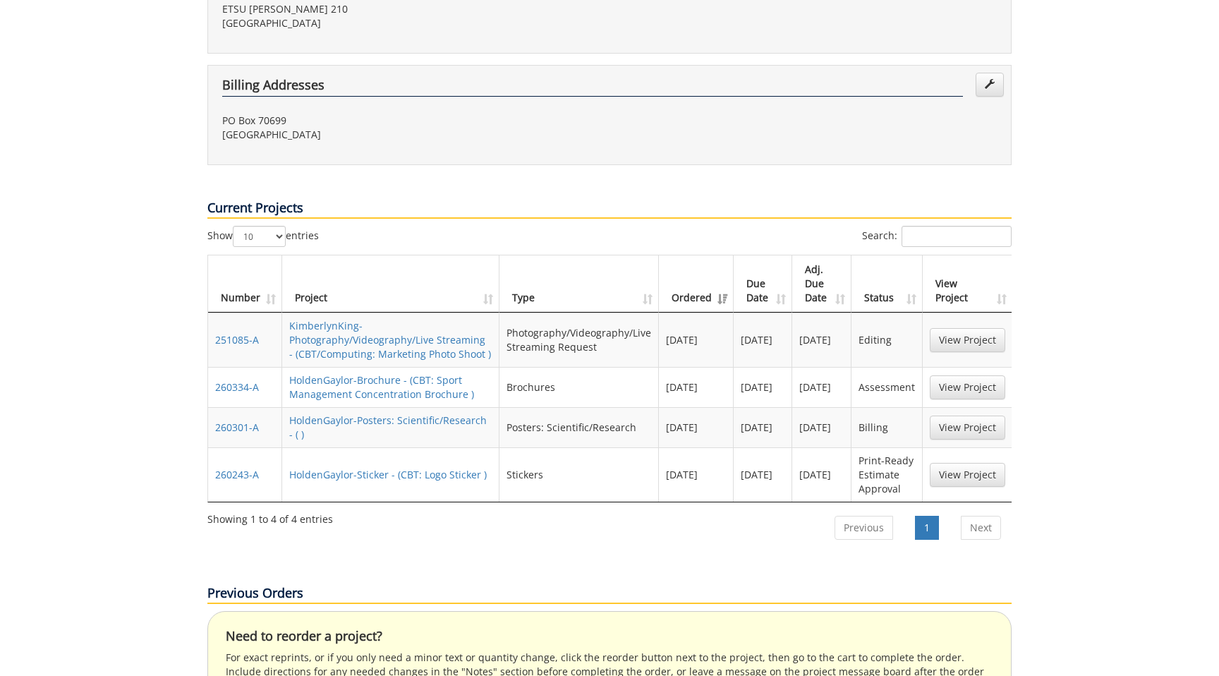
scroll to position [452, 0]
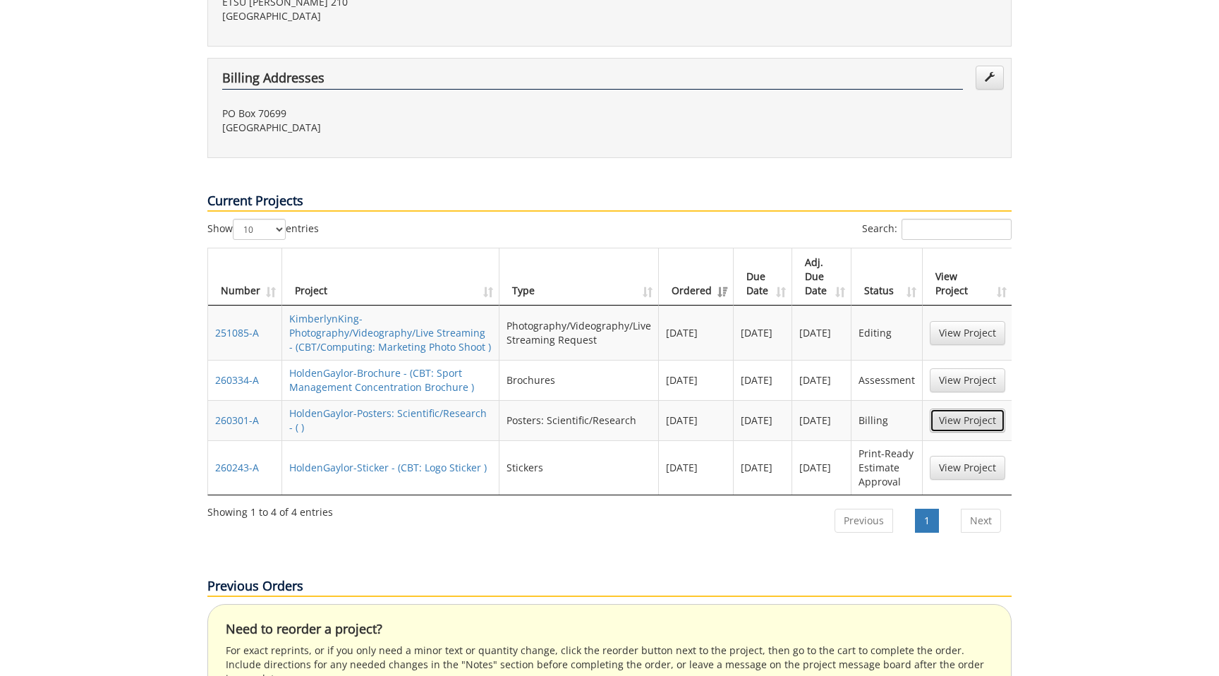
click at [956, 408] on link "View Project" at bounding box center [967, 420] width 75 height 24
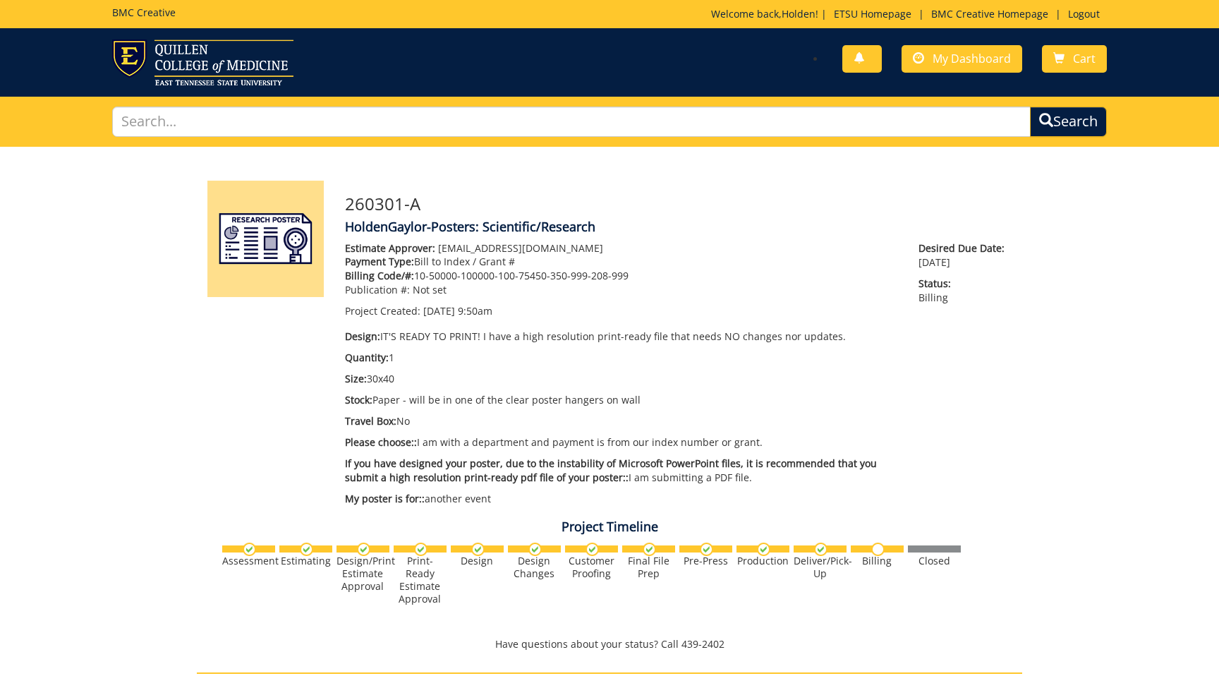
drag, startPoint x: 416, startPoint y: 277, endPoint x: 639, endPoint y: 275, distance: 223.6
click at [639, 275] on p "Billing Code/#: 10-50000-100000-100-75450-350-999-208-999" at bounding box center [621, 276] width 552 height 14
copy p "10-50000-100000-100-75450-350-999-208-999"
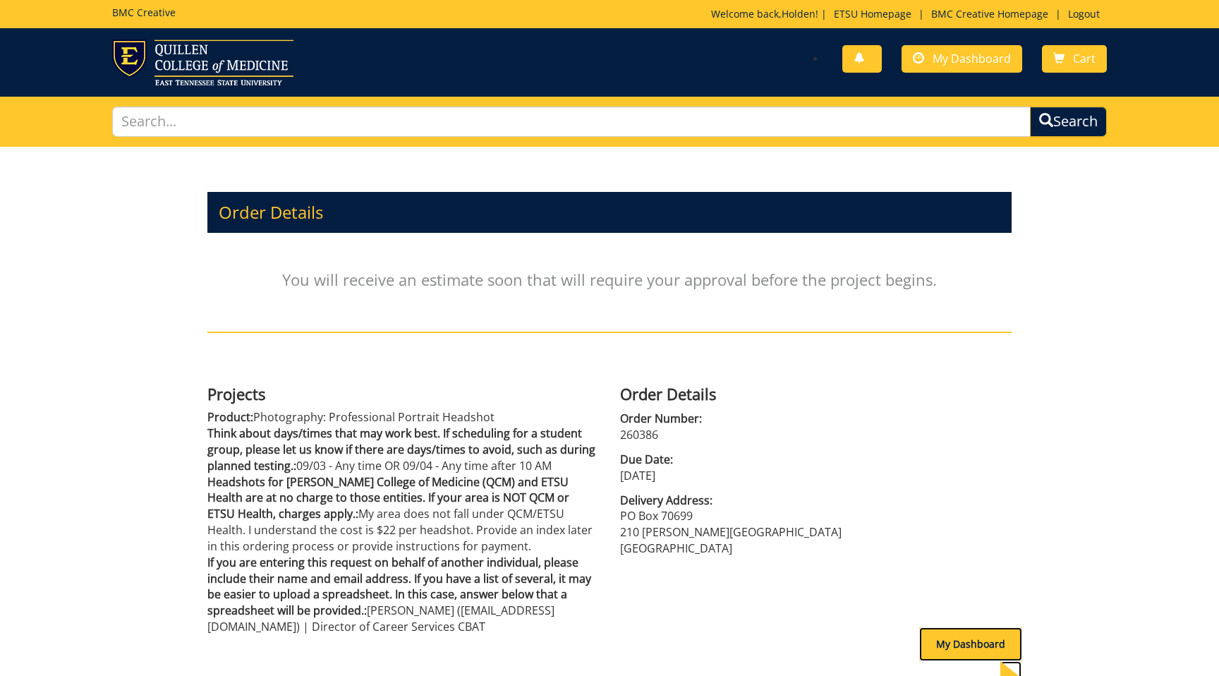
click at [960, 658] on div "My Dashboard" at bounding box center [970, 644] width 103 height 34
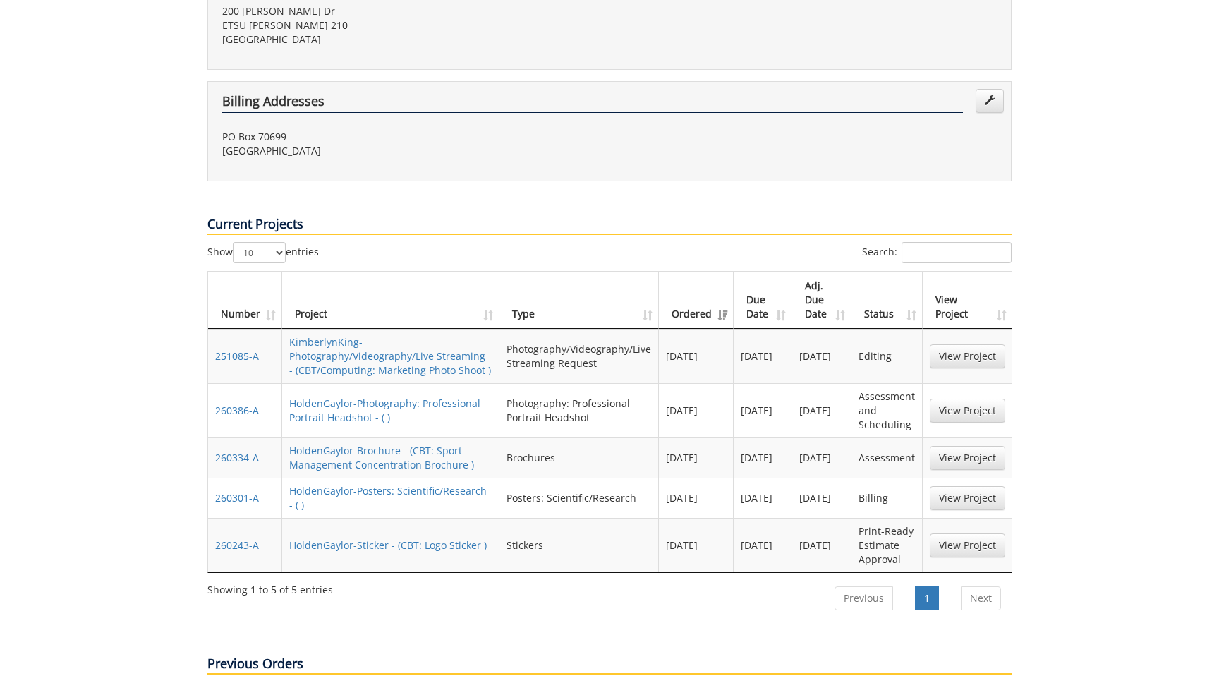
scroll to position [425, 0]
